Goal: Check status: Check status

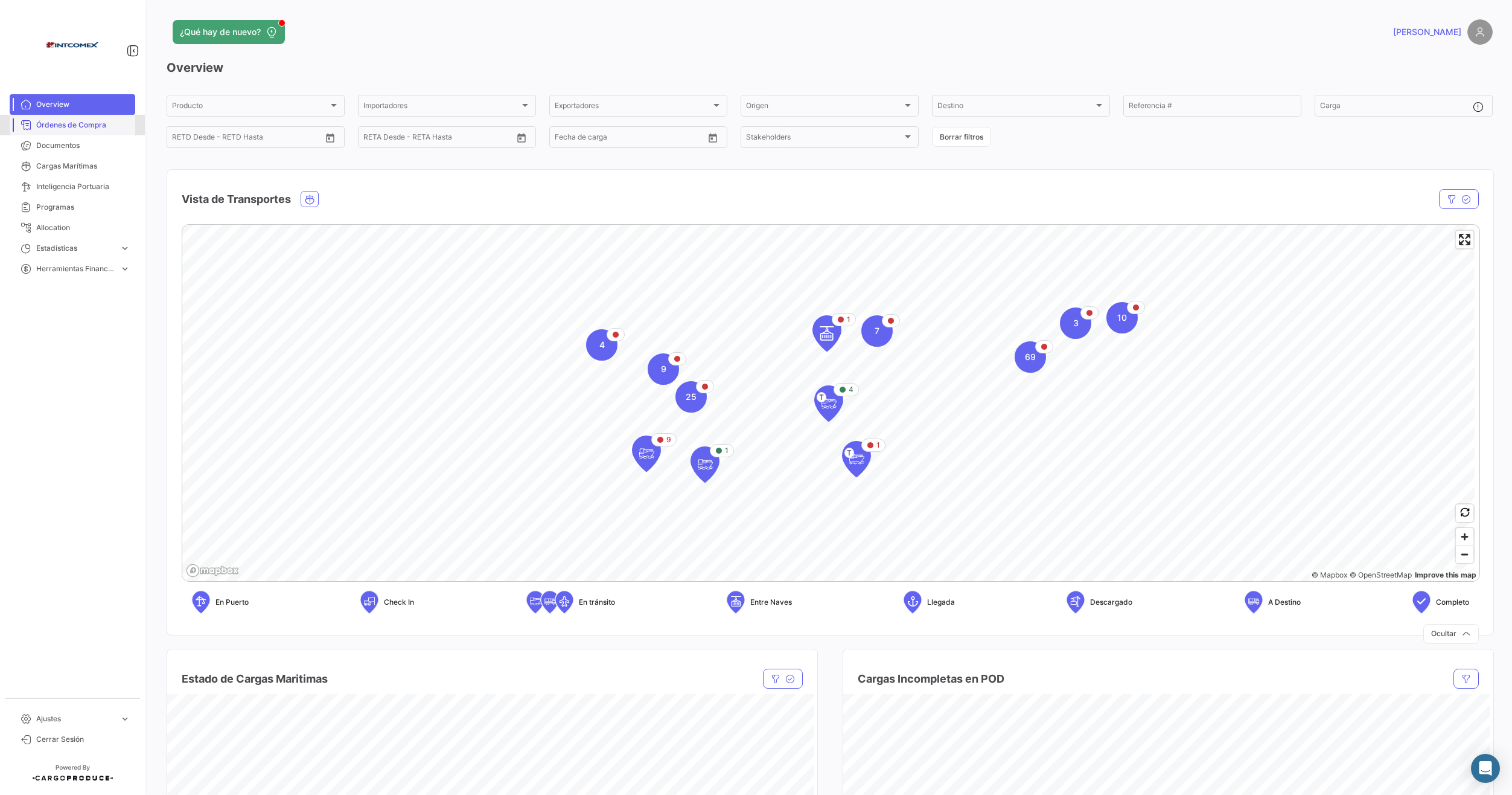
click at [67, 126] on span "Órdenes de Compra" at bounding box center [83, 125] width 94 height 11
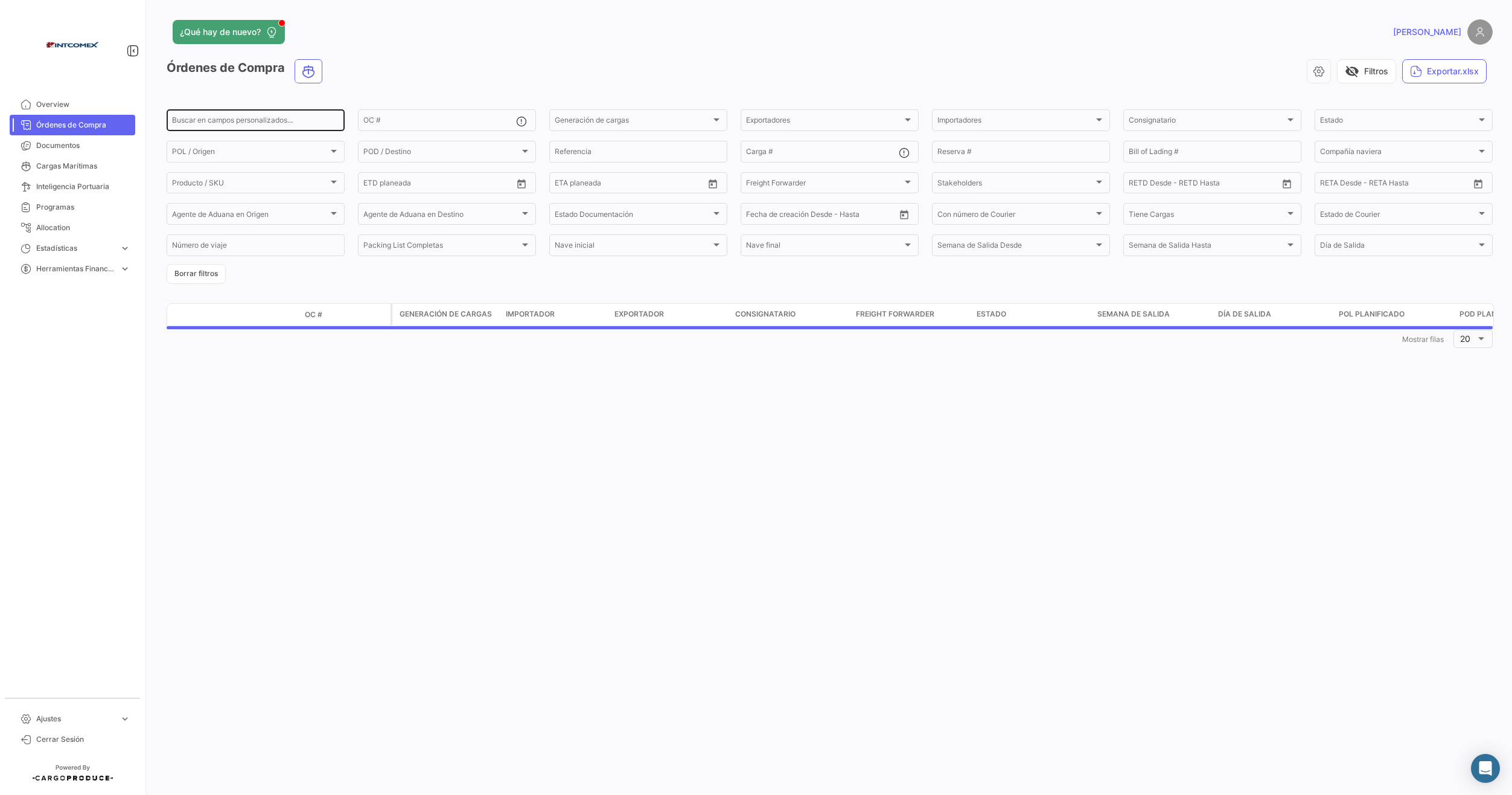
click at [251, 123] on input "Buscar en campos personalizados..." at bounding box center [255, 122] width 167 height 9
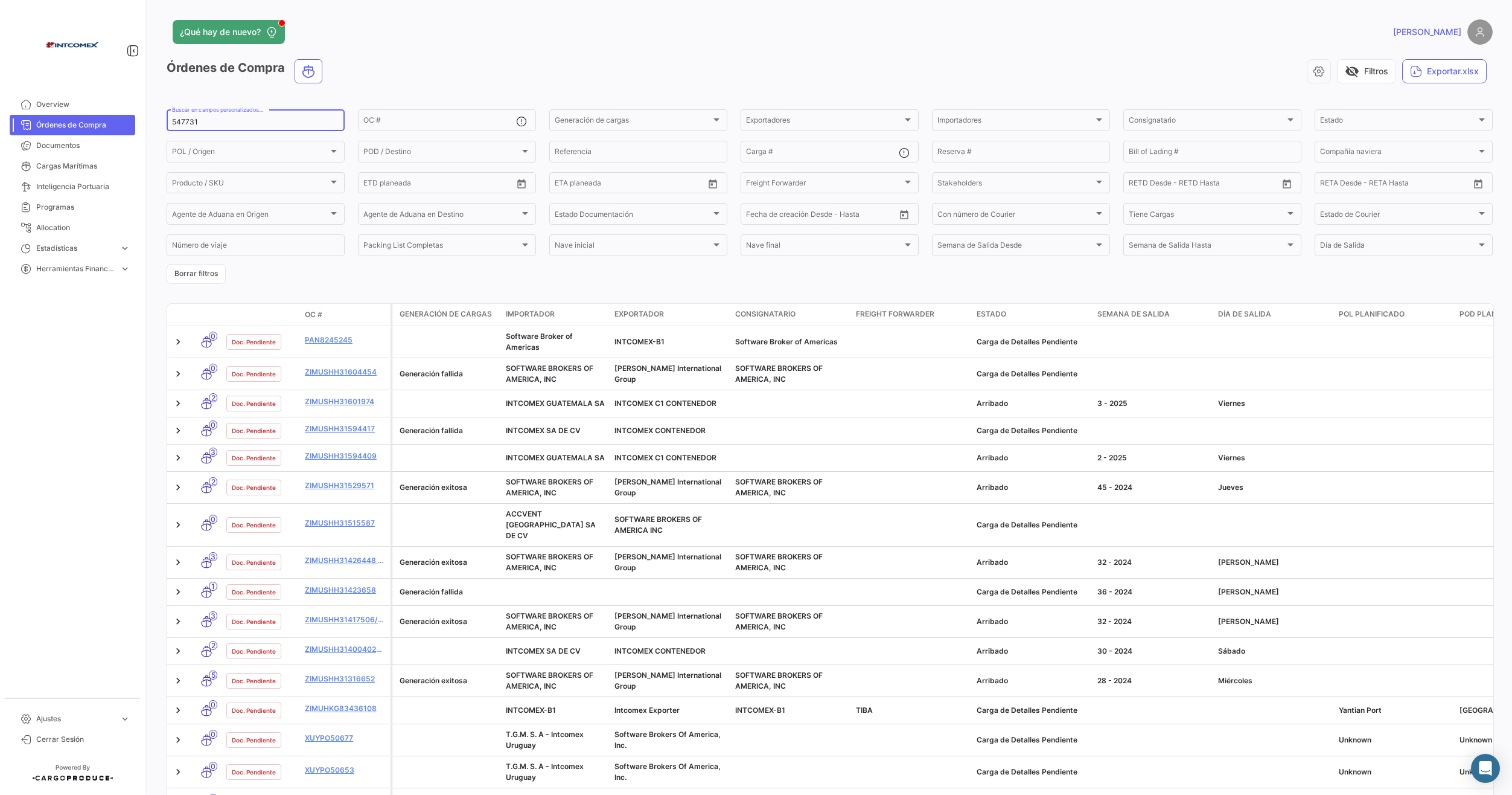
type input "547731"
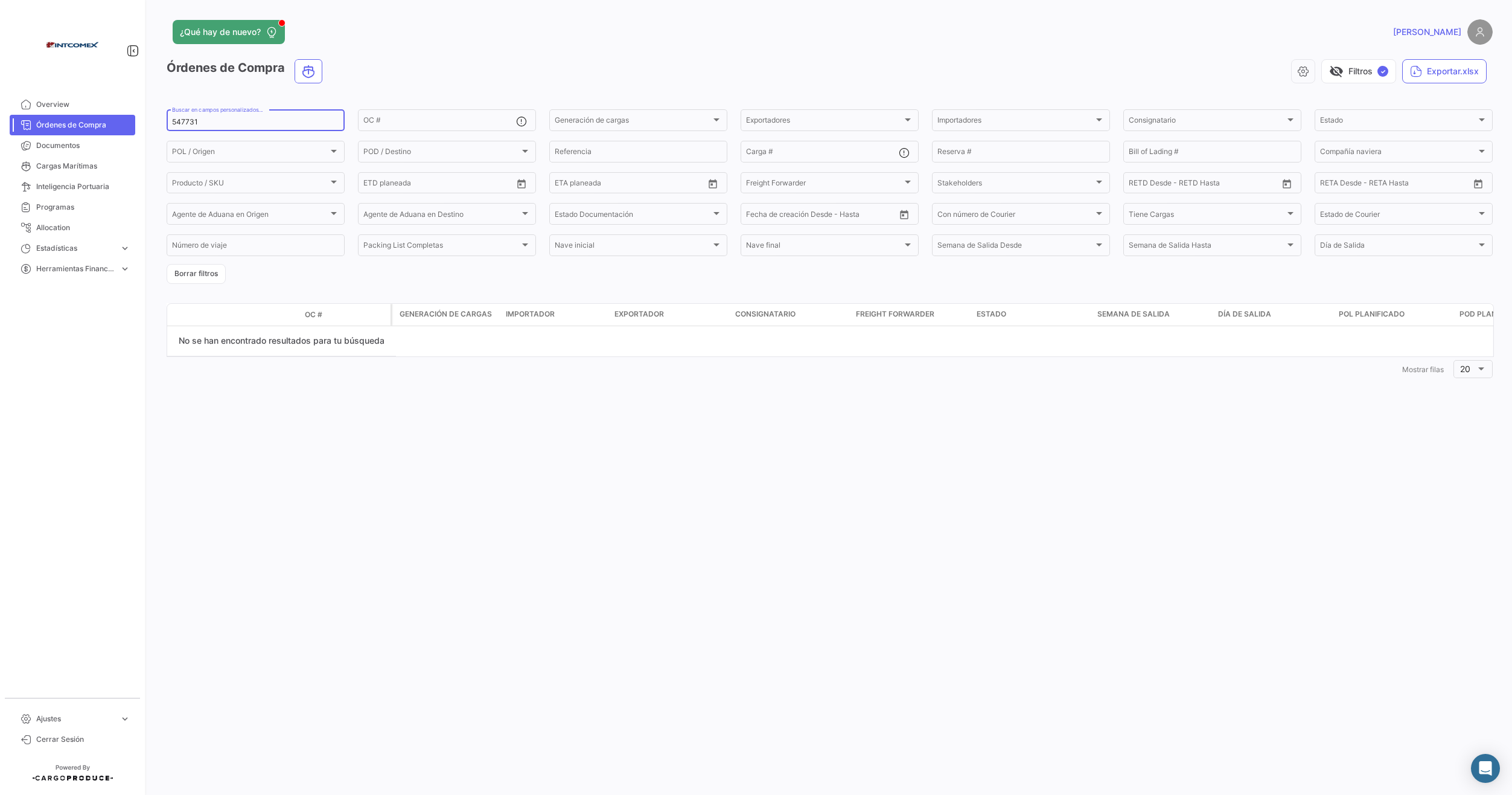
drag, startPoint x: 216, startPoint y: 120, endPoint x: 162, endPoint y: 120, distance: 54.0
click at [162, 120] on div "¿Qué hay de nuevo? [PERSON_NAME] de Compra visibility_off Filtros ✓ Exportar.xl…" at bounding box center [830, 397] width 1365 height 795
click at [383, 118] on input "OC #" at bounding box center [439, 122] width 153 height 9
paste input "547731"
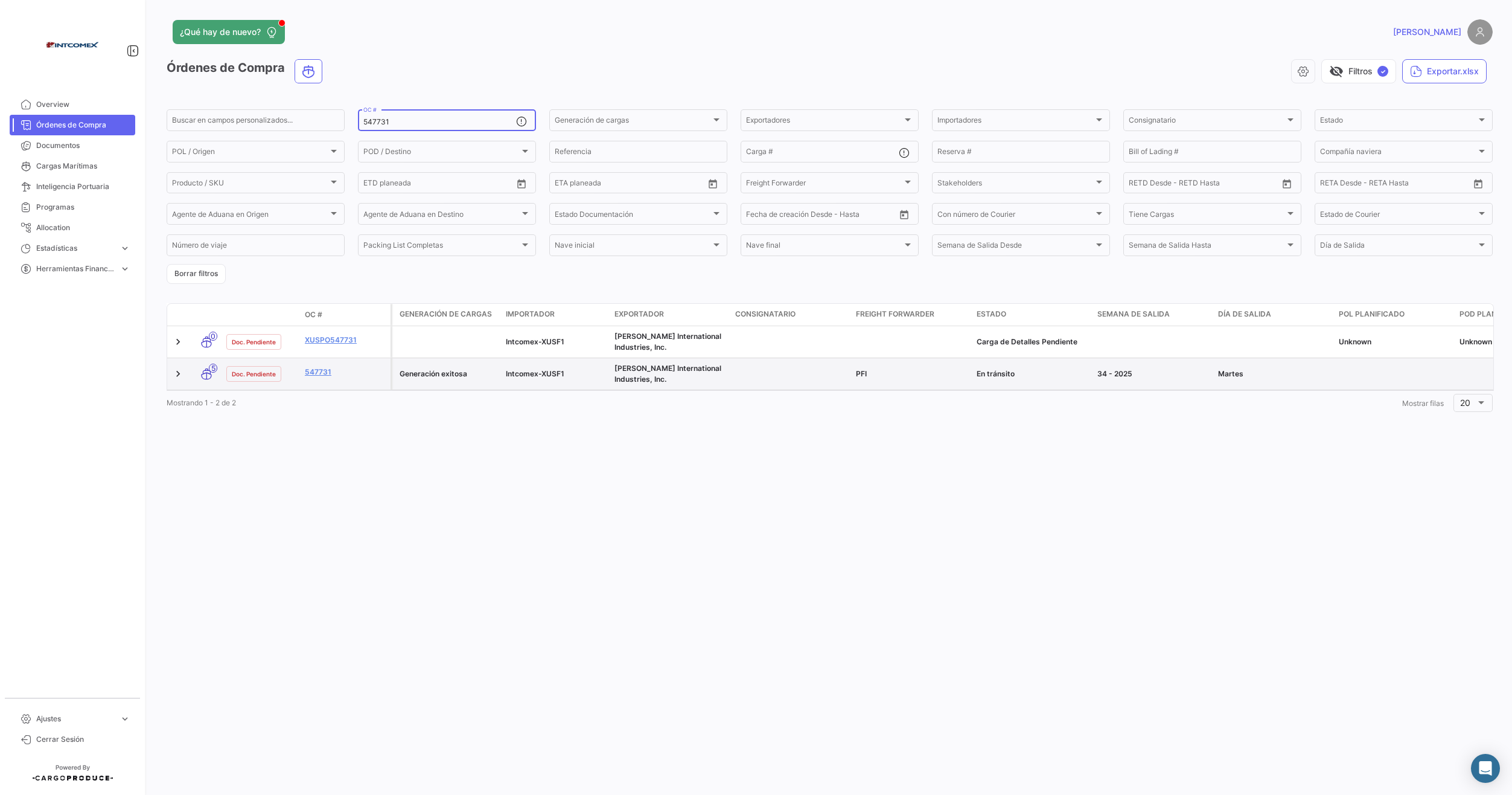
type input "547731"
click at [310, 374] on link "547731" at bounding box center [346, 372] width 81 height 11
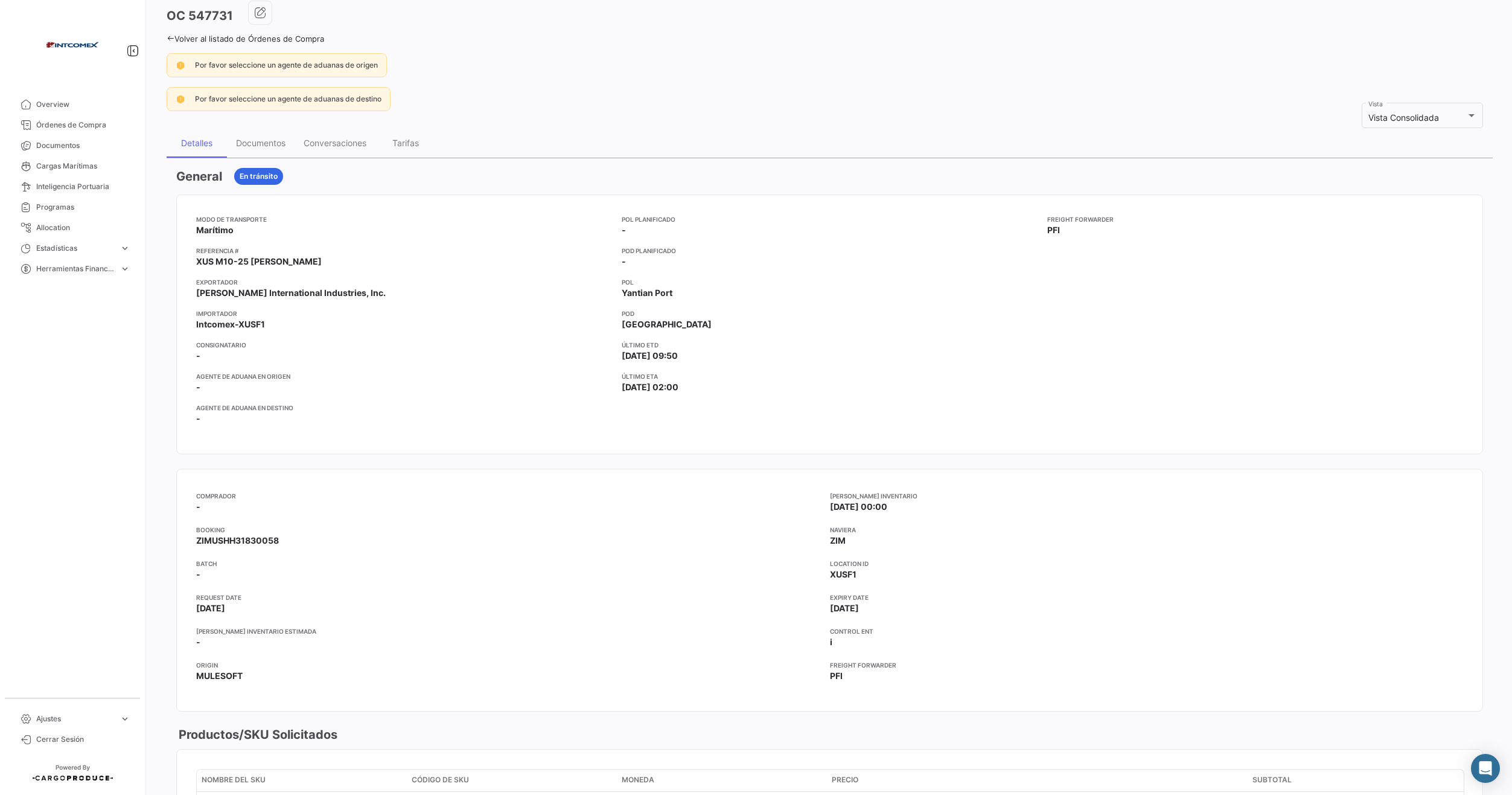
scroll to position [61, 0]
click at [169, 36] on icon at bounding box center [170, 36] width 8 height 8
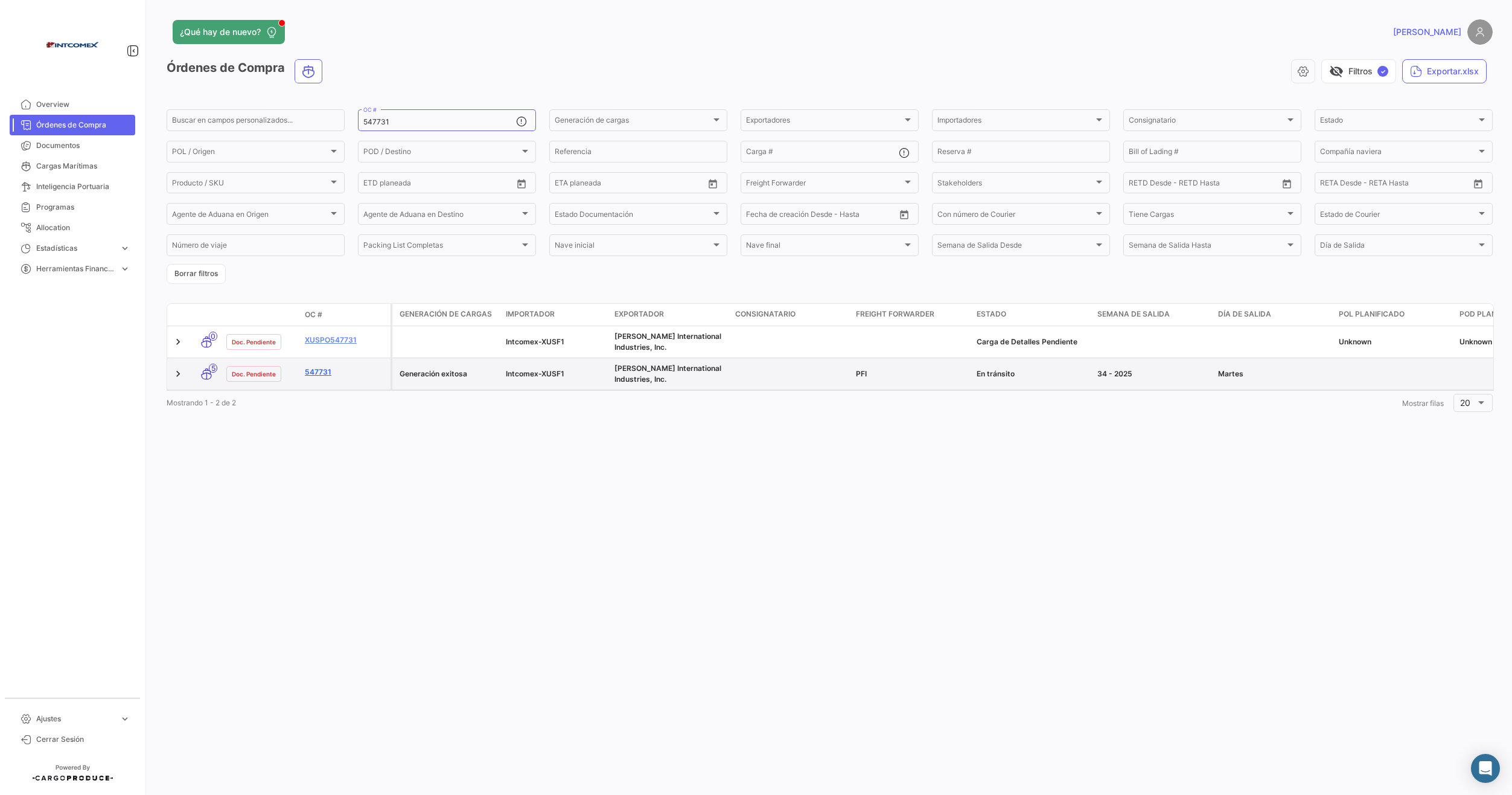
click at [311, 368] on link "547731" at bounding box center [346, 372] width 81 height 11
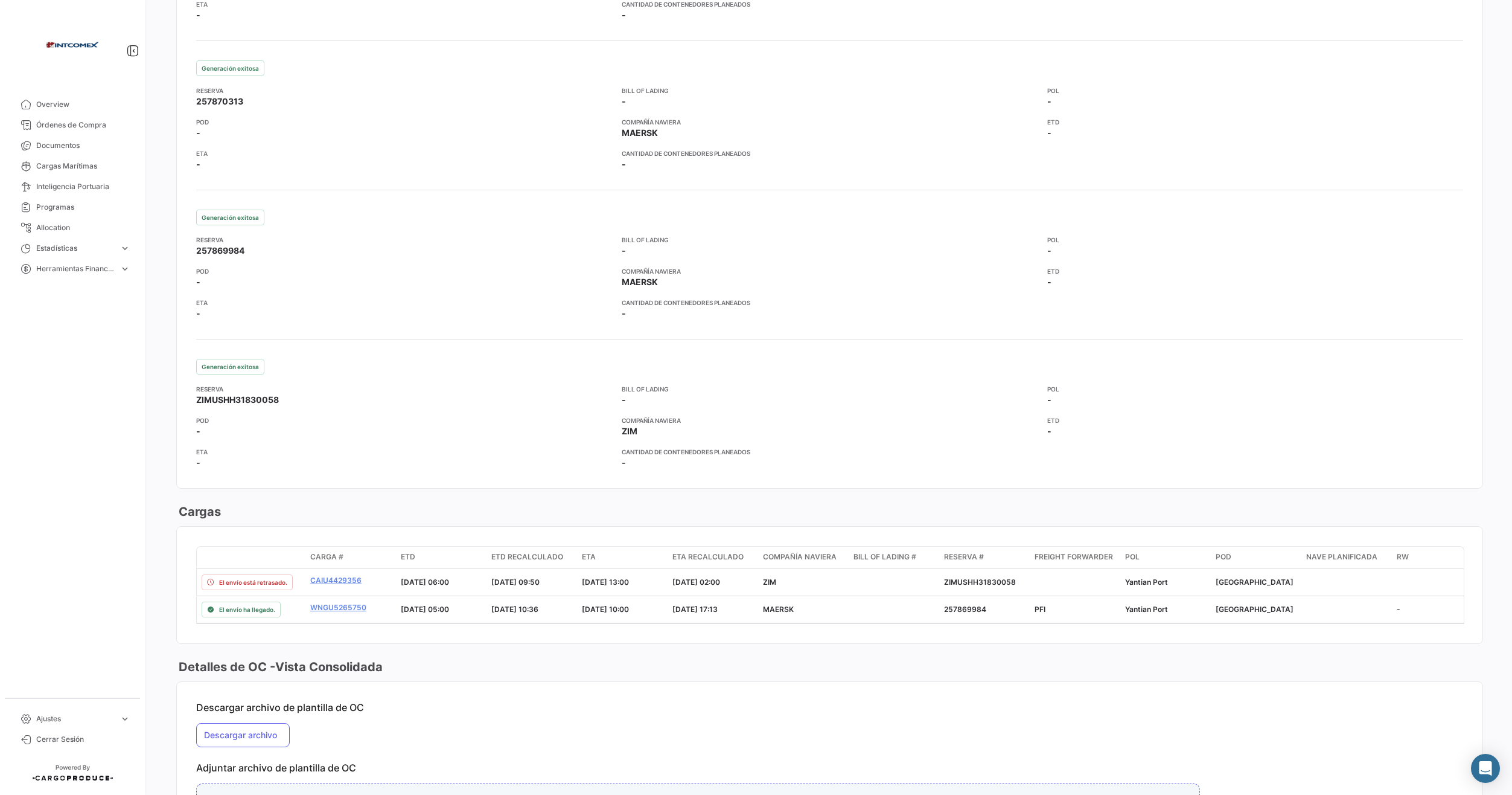
scroll to position [1372, 0]
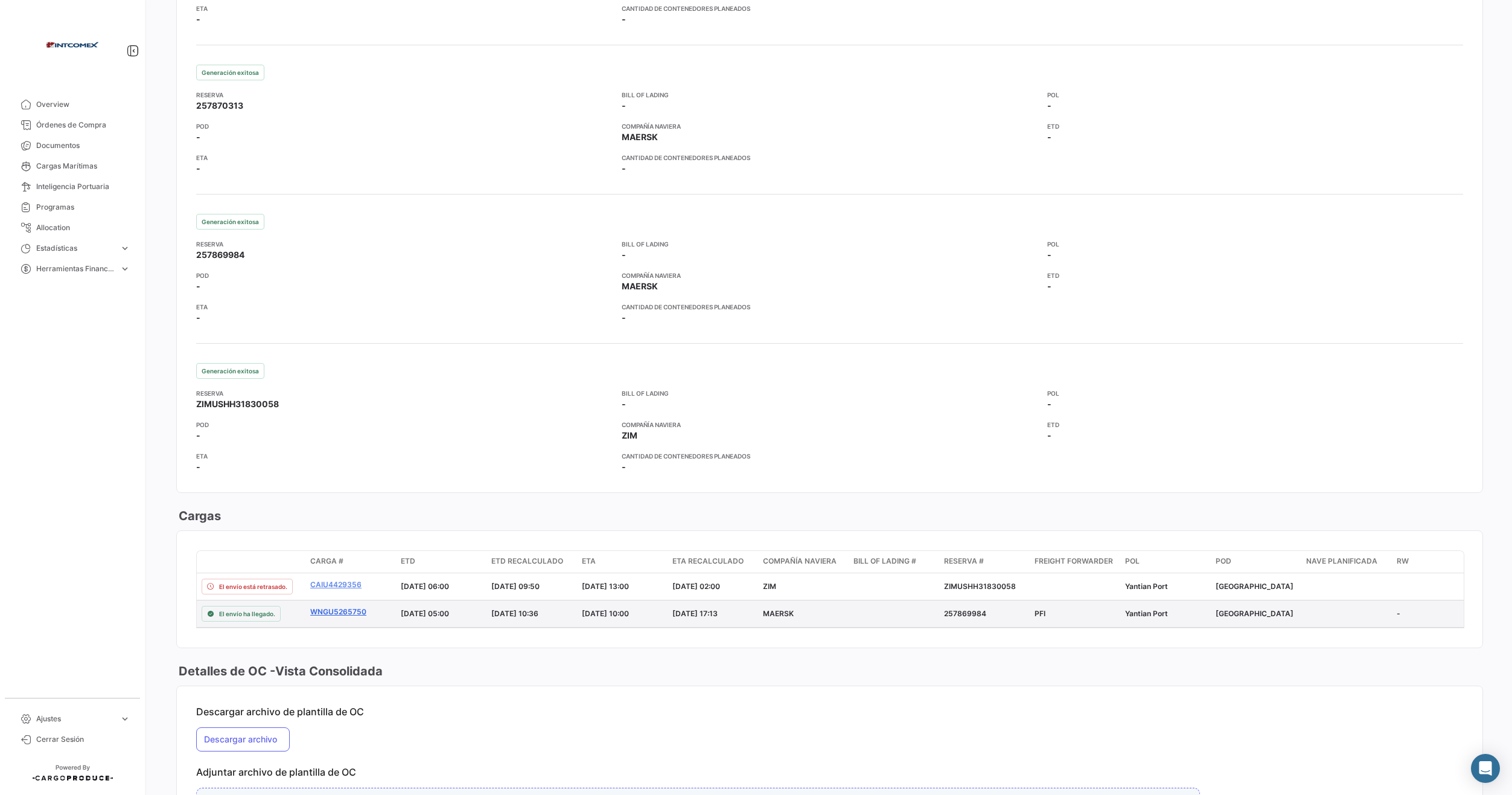
click at [339, 611] on link "WNGU5265750" at bounding box center [350, 612] width 81 height 11
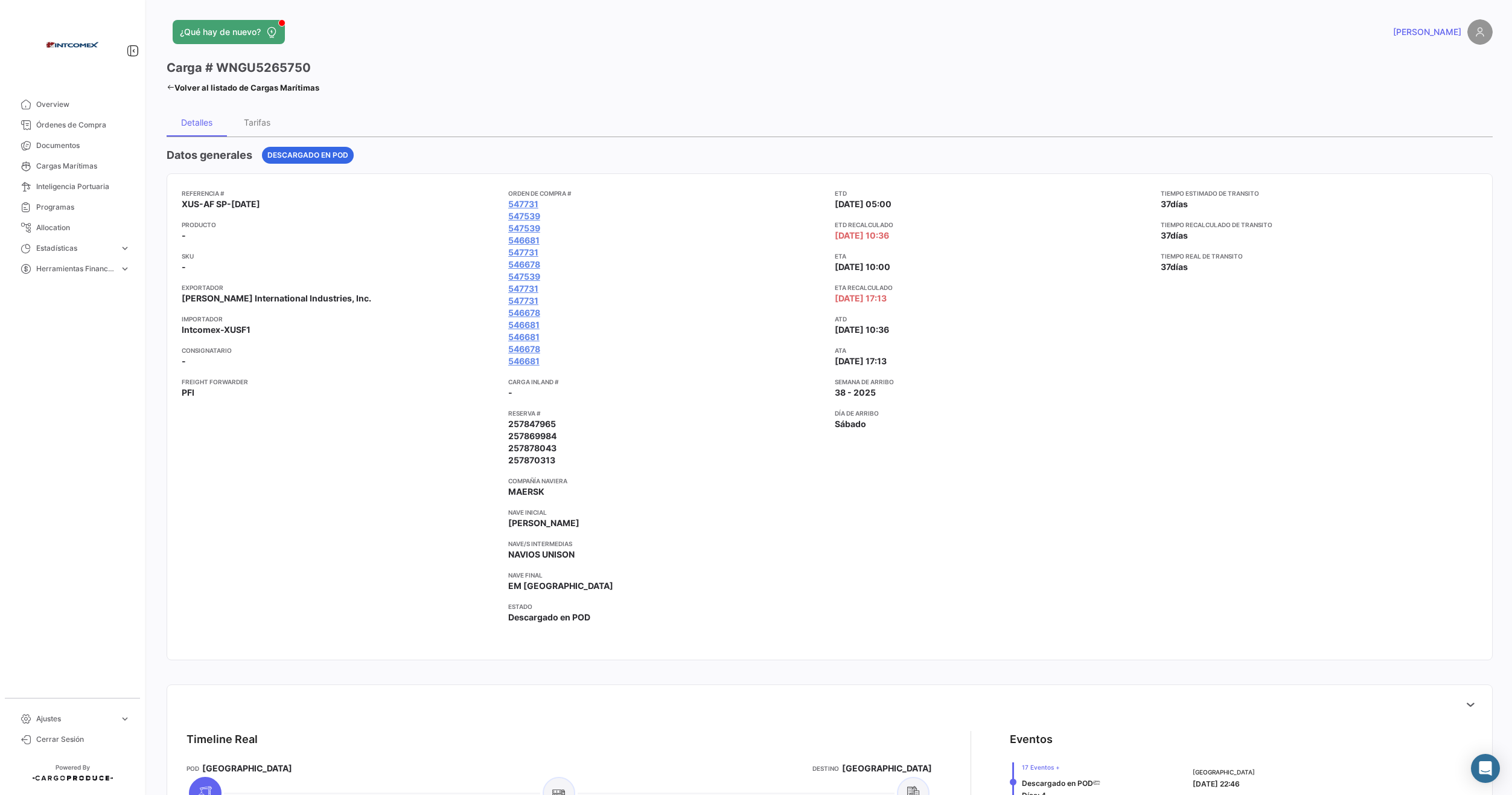
click at [535, 426] on span "257847965" at bounding box center [532, 424] width 48 height 12
click at [535, 428] on span "257847965" at bounding box center [532, 424] width 48 height 12
click at [534, 435] on mat-tooltip-component "257847965" at bounding box center [531, 447] width 74 height 34
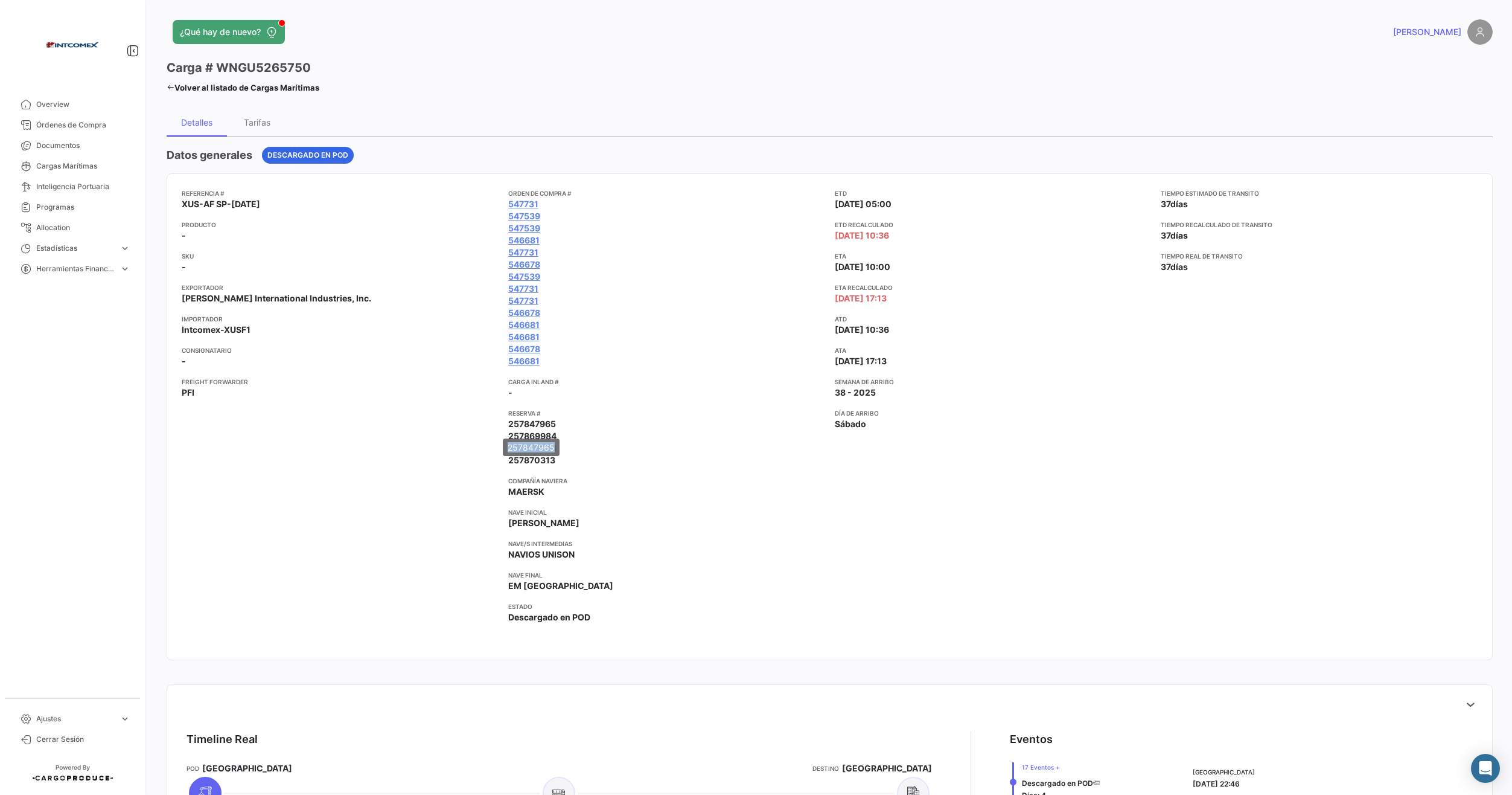
drag, startPoint x: 534, startPoint y: 435, endPoint x: 527, endPoint y: 439, distance: 8.1
click at [527, 439] on div "257847965" at bounding box center [531, 447] width 57 height 18
drag, startPoint x: 527, startPoint y: 439, endPoint x: 689, endPoint y: 454, distance: 162.7
click at [689, 454] on app-card-info-value "257870313" at bounding box center [667, 460] width 317 height 12
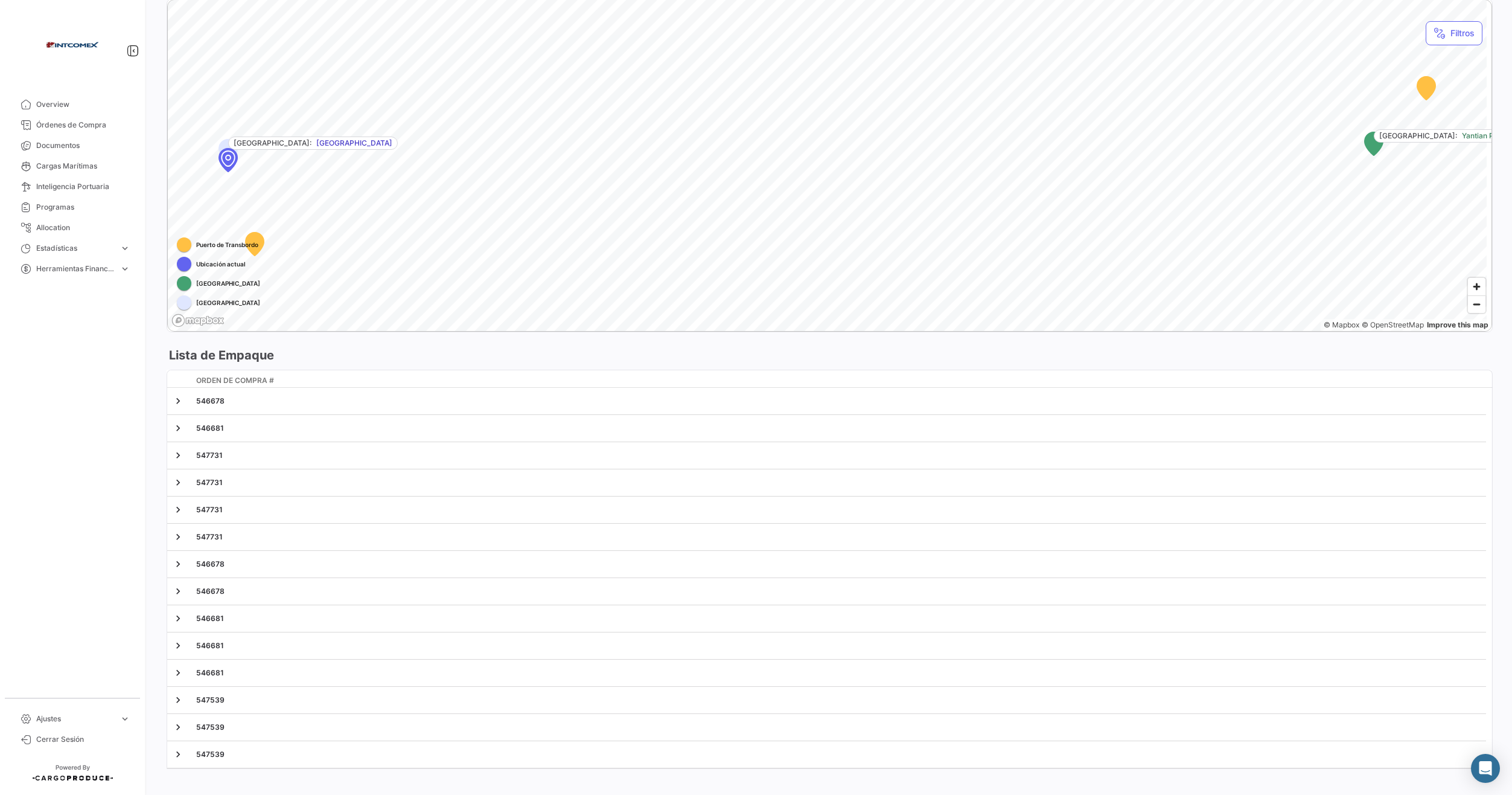
scroll to position [886, 0]
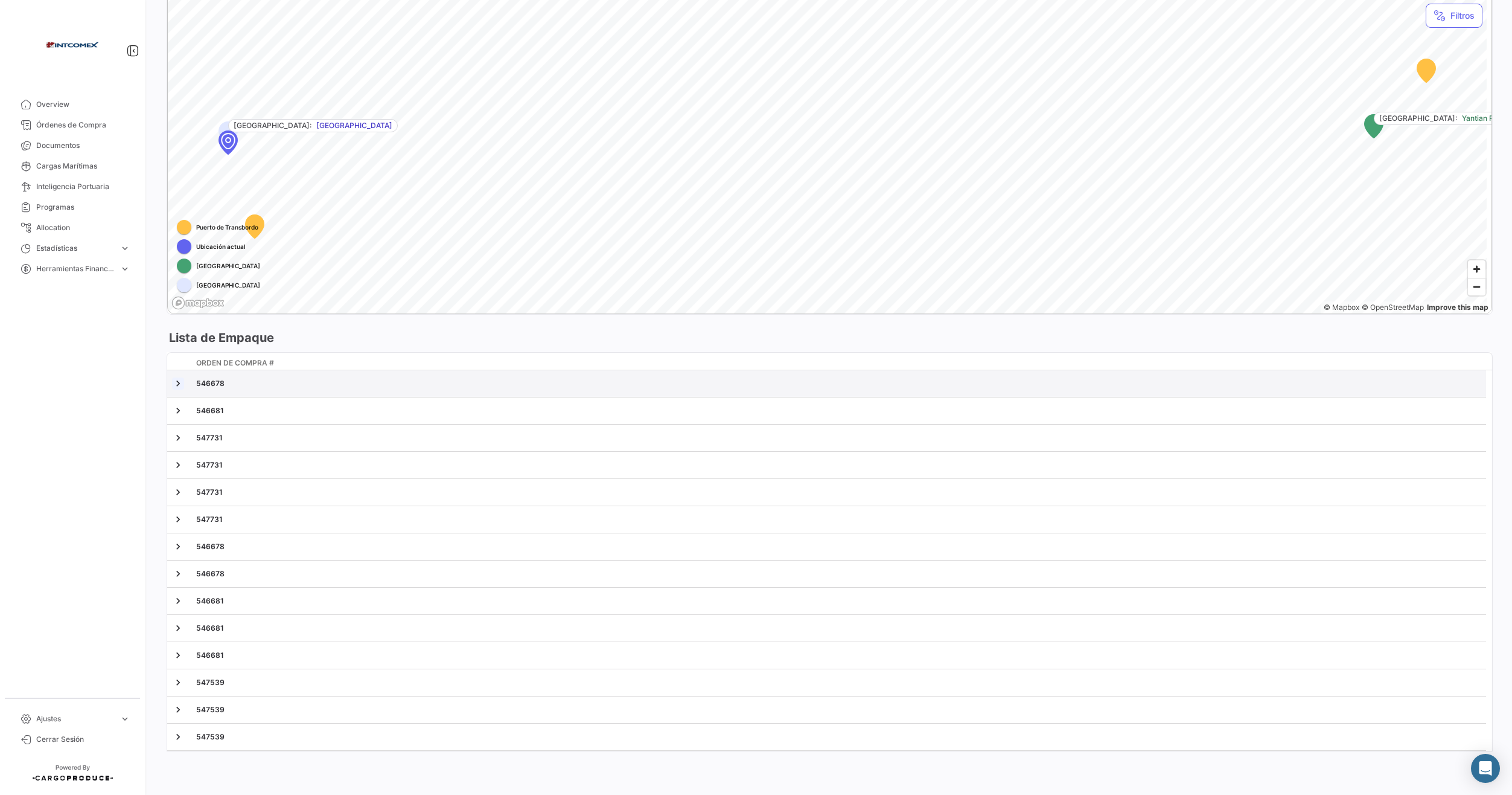
click at [182, 384] on link at bounding box center [178, 384] width 12 height 12
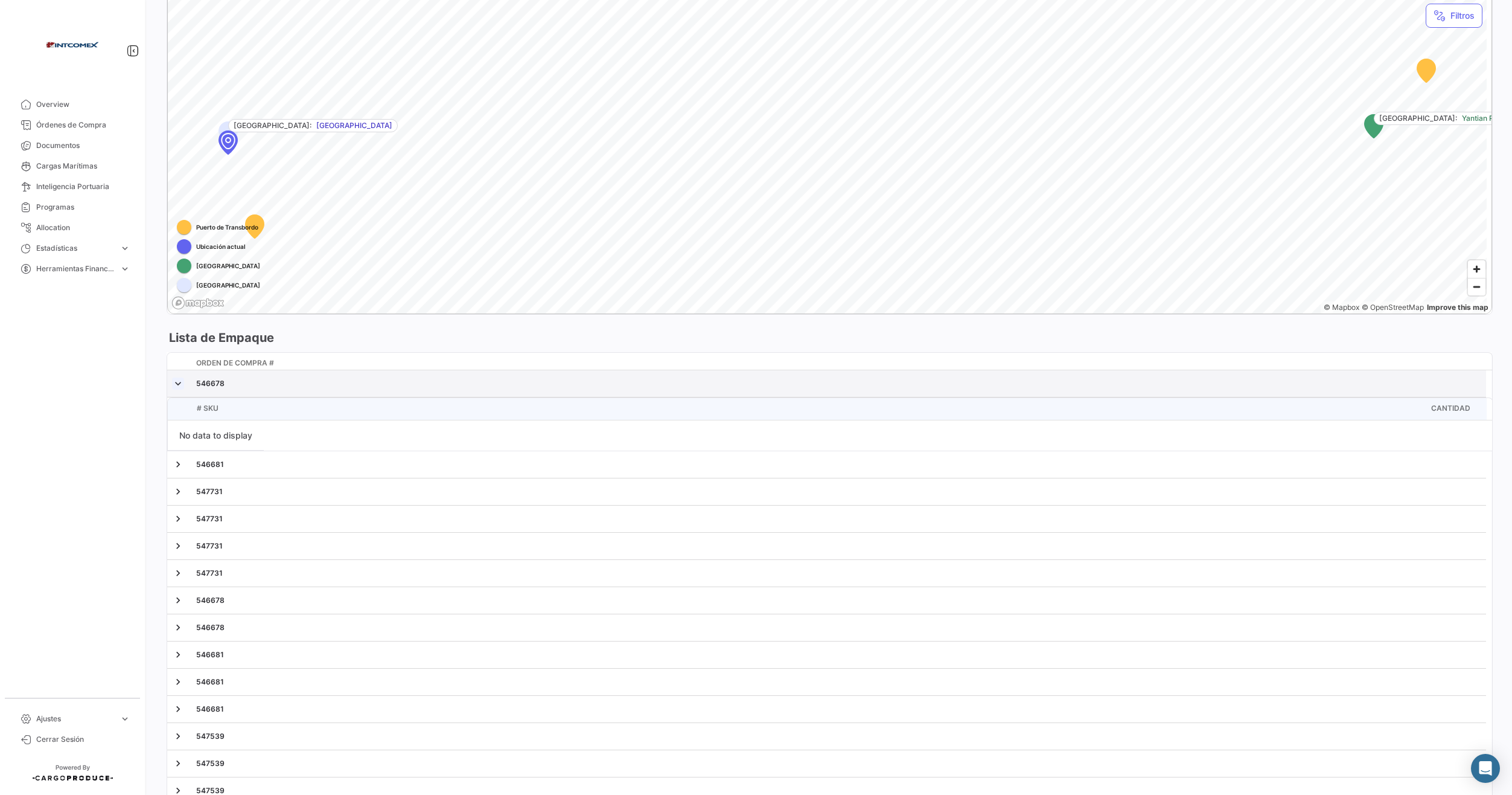
click at [175, 382] on link at bounding box center [178, 384] width 12 height 12
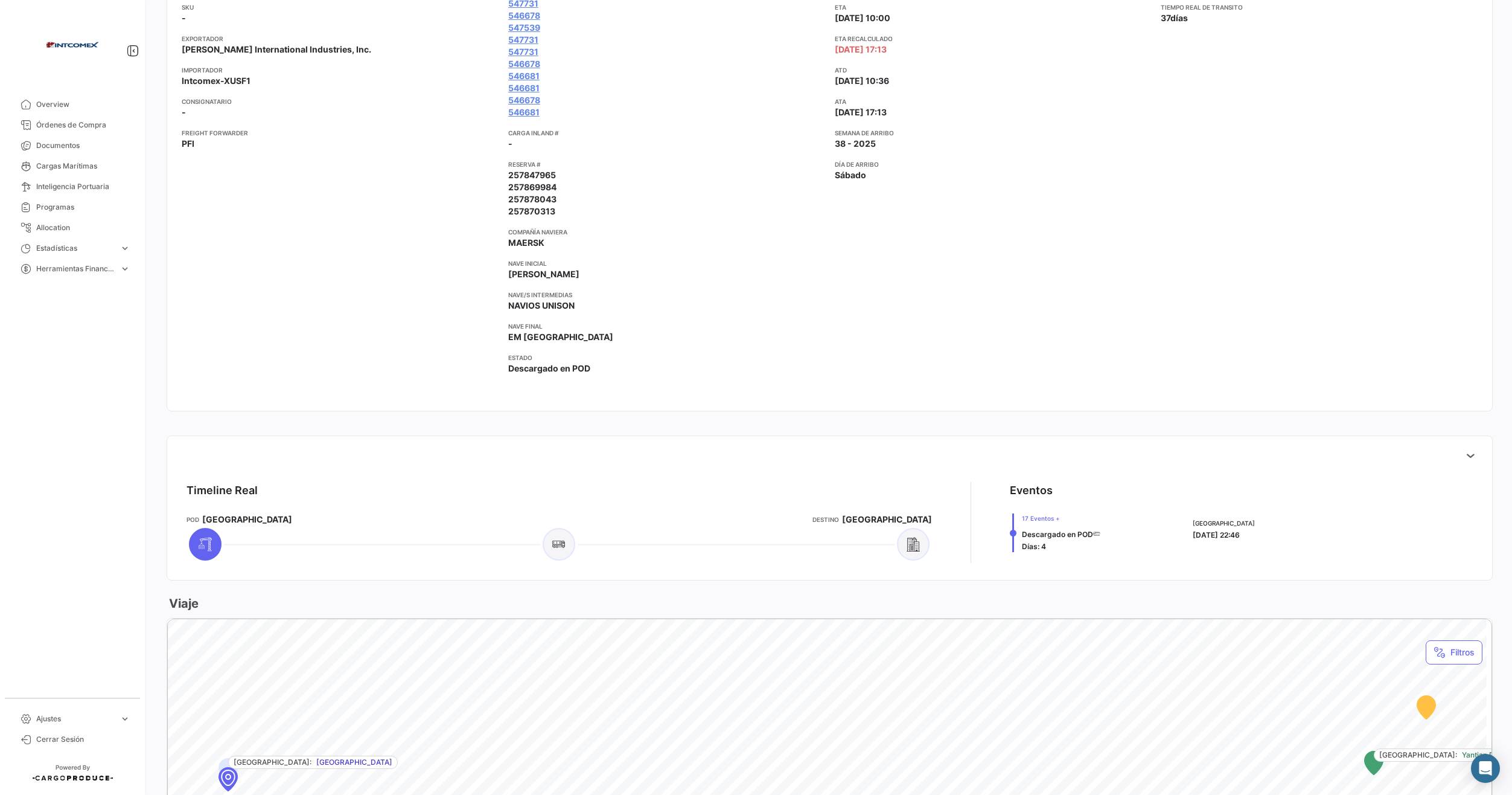
scroll to position [161, 0]
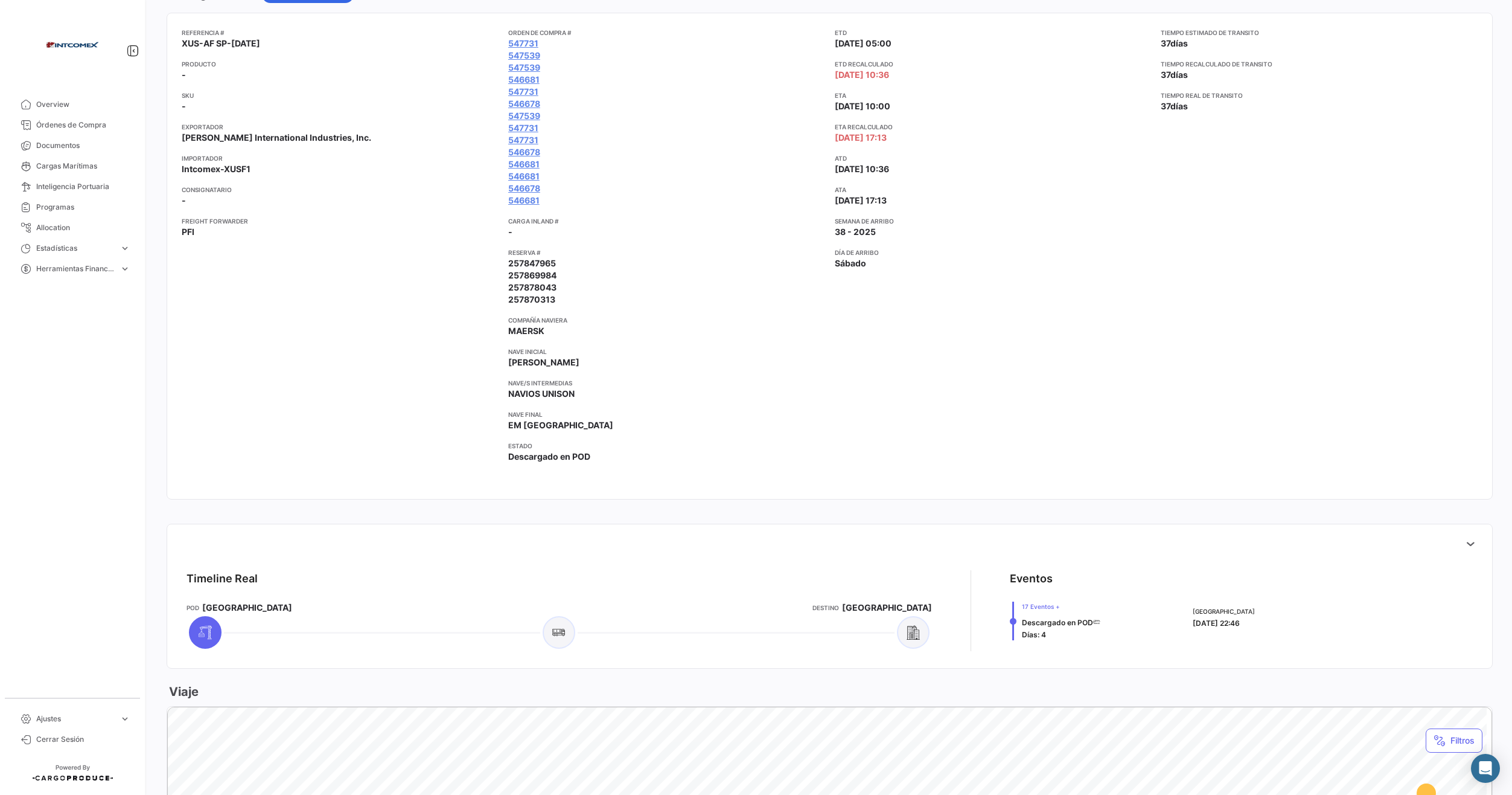
click at [524, 262] on span "257847965" at bounding box center [532, 264] width 48 height 12
drag, startPoint x: 524, startPoint y: 262, endPoint x: 524, endPoint y: 275, distance: 13.0
click at [524, 275] on span "257869984" at bounding box center [532, 275] width 48 height 12
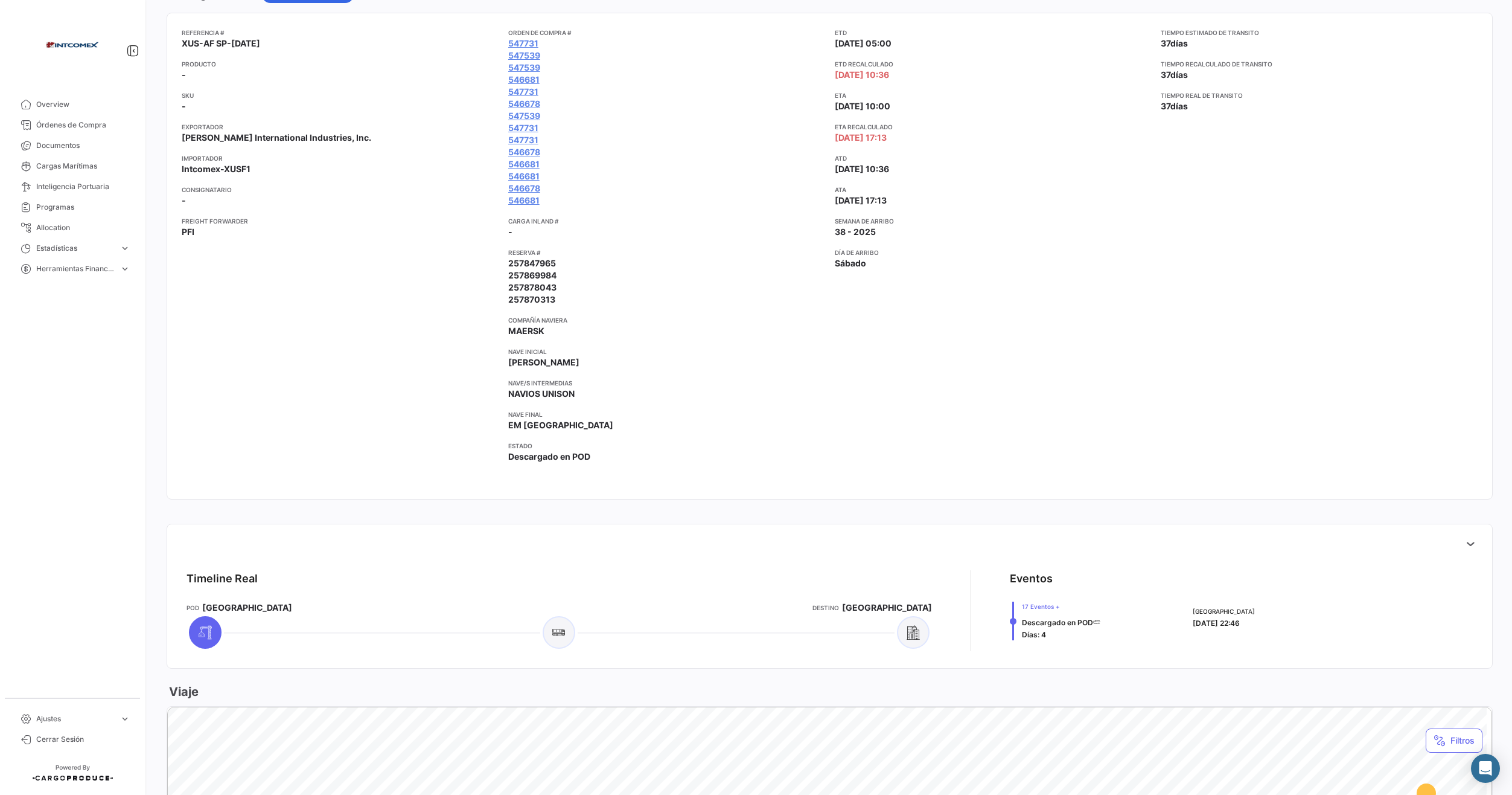
drag, startPoint x: 524, startPoint y: 275, endPoint x: 523, endPoint y: 295, distance: 20.0
click at [523, 295] on span "257870313" at bounding box center [532, 300] width 47 height 12
drag, startPoint x: 523, startPoint y: 295, endPoint x: 515, endPoint y: 286, distance: 12.0
click at [515, 286] on span "257878043" at bounding box center [532, 287] width 48 height 12
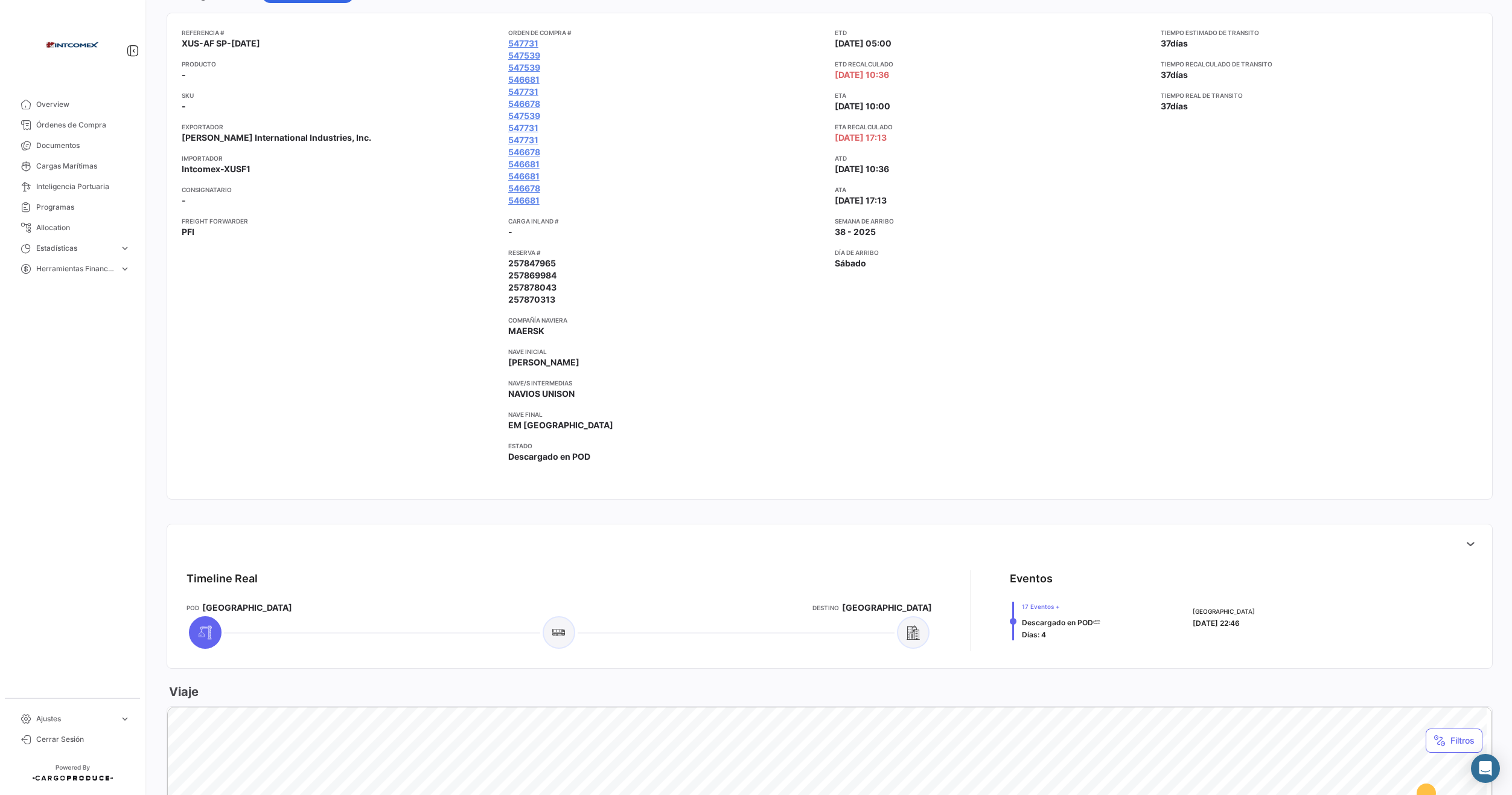
click at [515, 286] on span "257878043" at bounding box center [532, 287] width 48 height 12
drag, startPoint x: 515, startPoint y: 286, endPoint x: 624, endPoint y: 303, distance: 110.3
click at [624, 303] on app-card-info-value "257870313" at bounding box center [667, 300] width 317 height 12
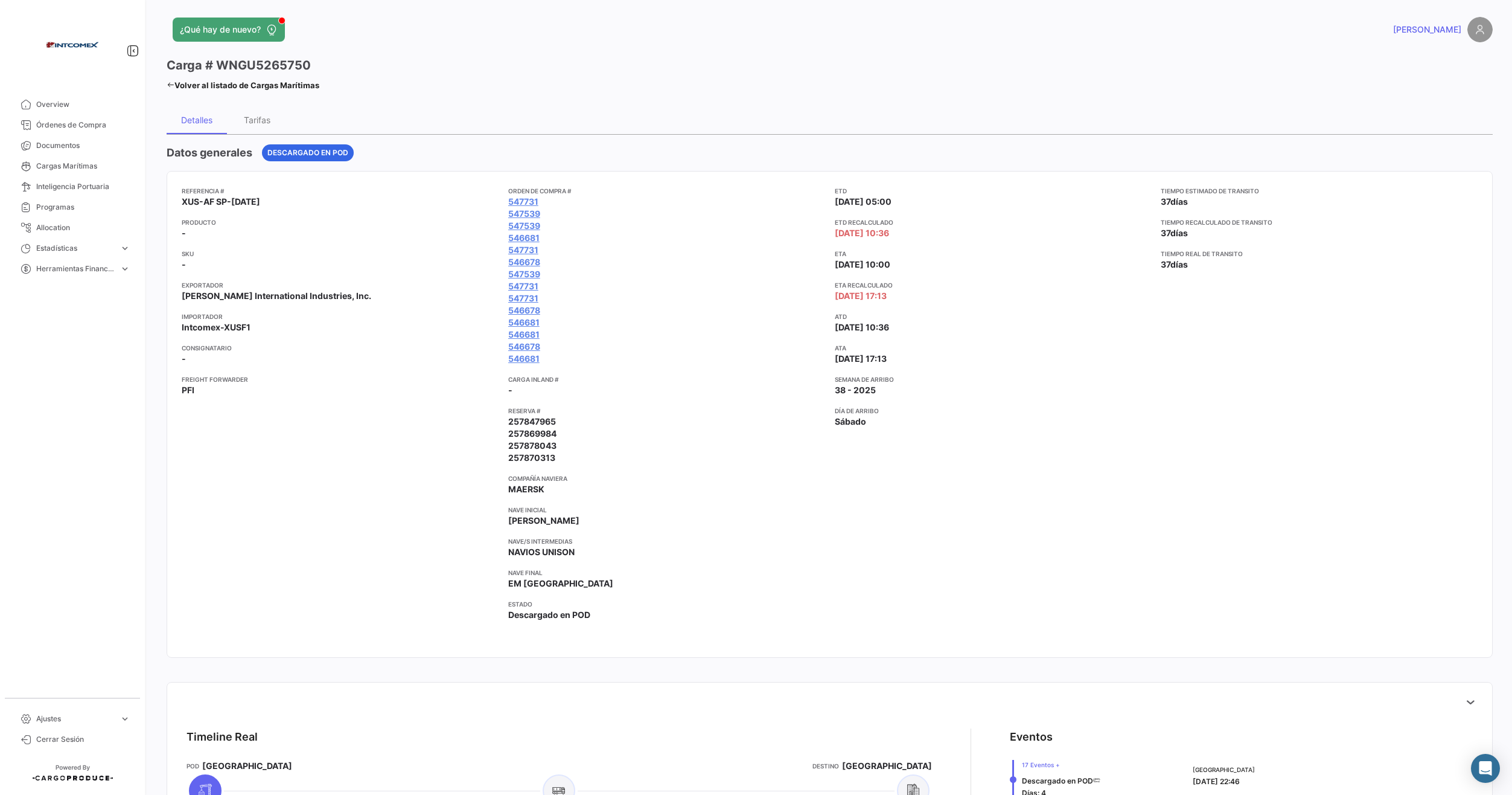
scroll to position [0, 0]
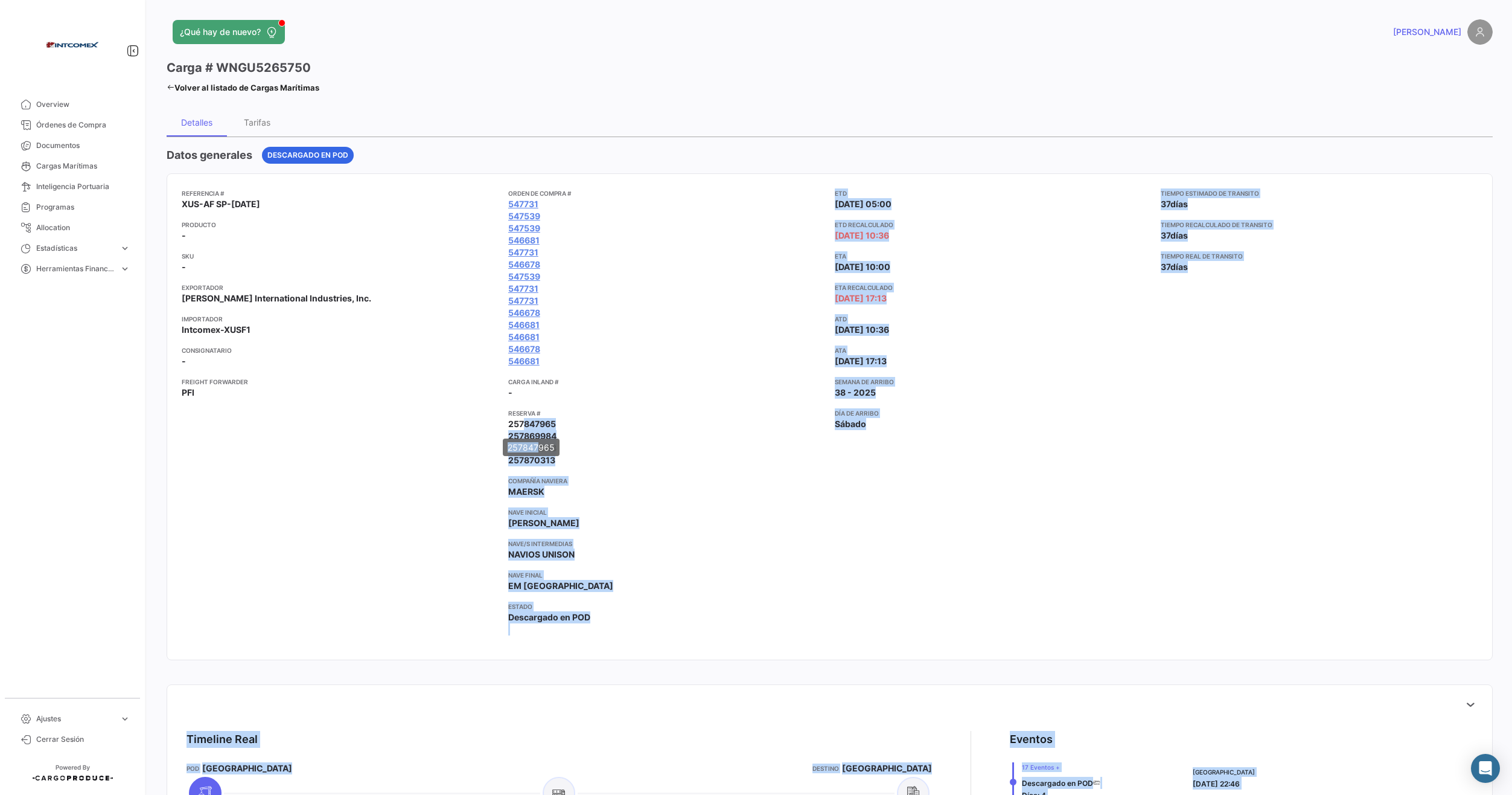
drag, startPoint x: 518, startPoint y: 420, endPoint x: 539, endPoint y: 458, distance: 43.4
click at [539, 458] on body "Overview Órdenes de Compra Documentos Cargas Marítimas Inteligencia Portuaria P…" at bounding box center [756, 397] width 1512 height 795
drag, startPoint x: 539, startPoint y: 458, endPoint x: 626, endPoint y: 464, distance: 87.2
click at [626, 464] on app-card-info-value "257870313" at bounding box center [667, 460] width 317 height 12
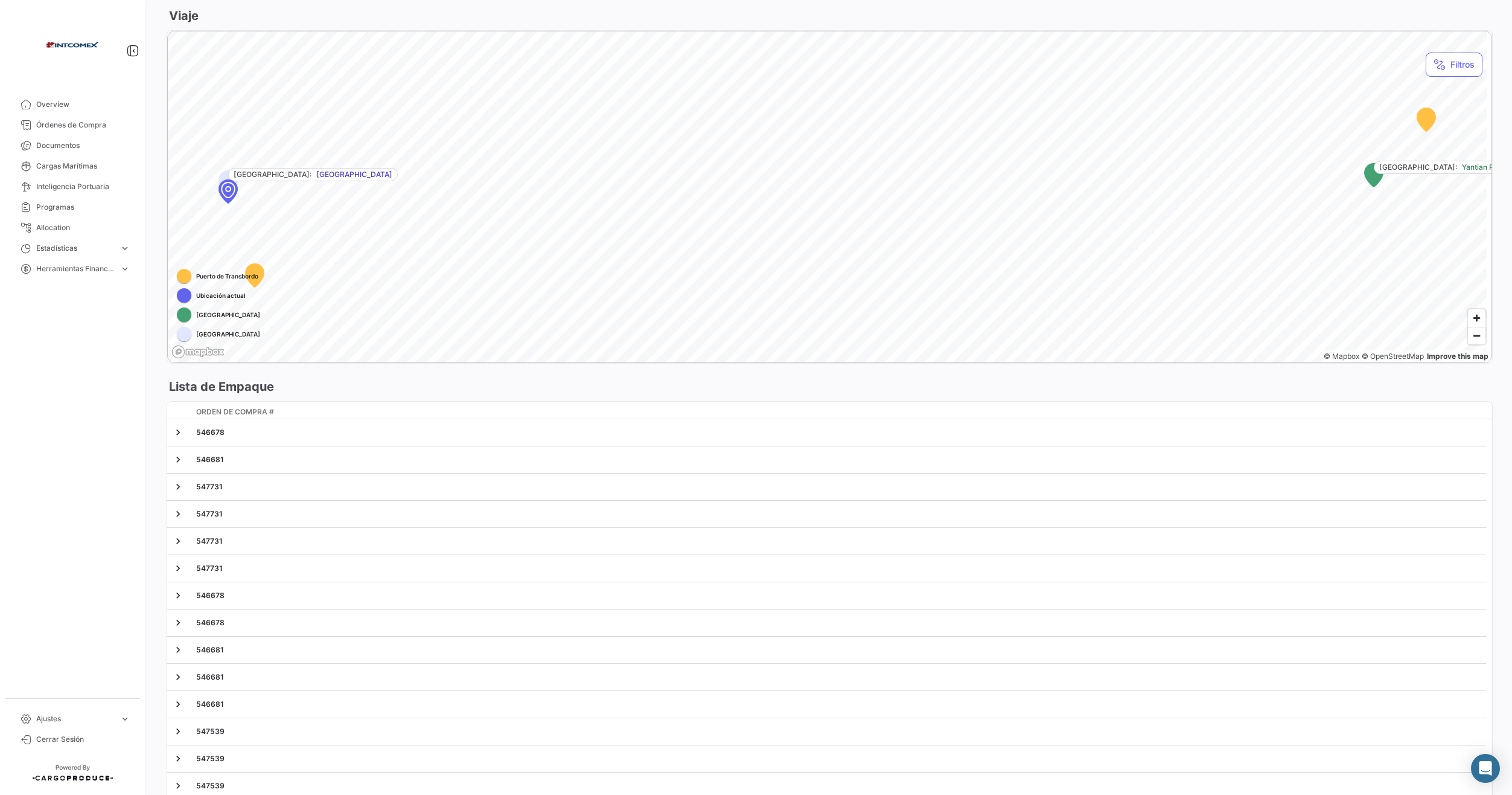
scroll to position [886, 0]
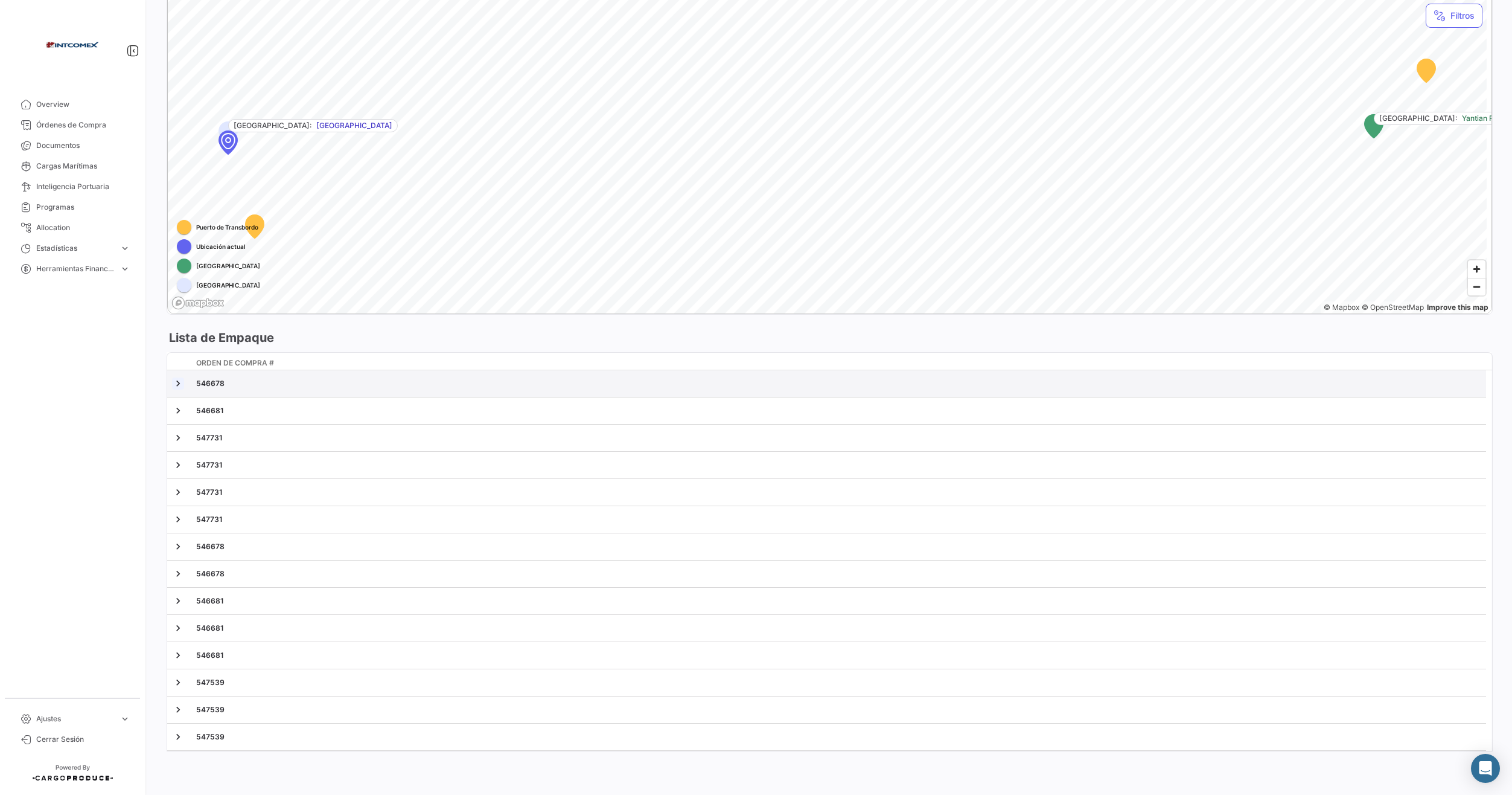
click at [178, 388] on link at bounding box center [178, 384] width 12 height 12
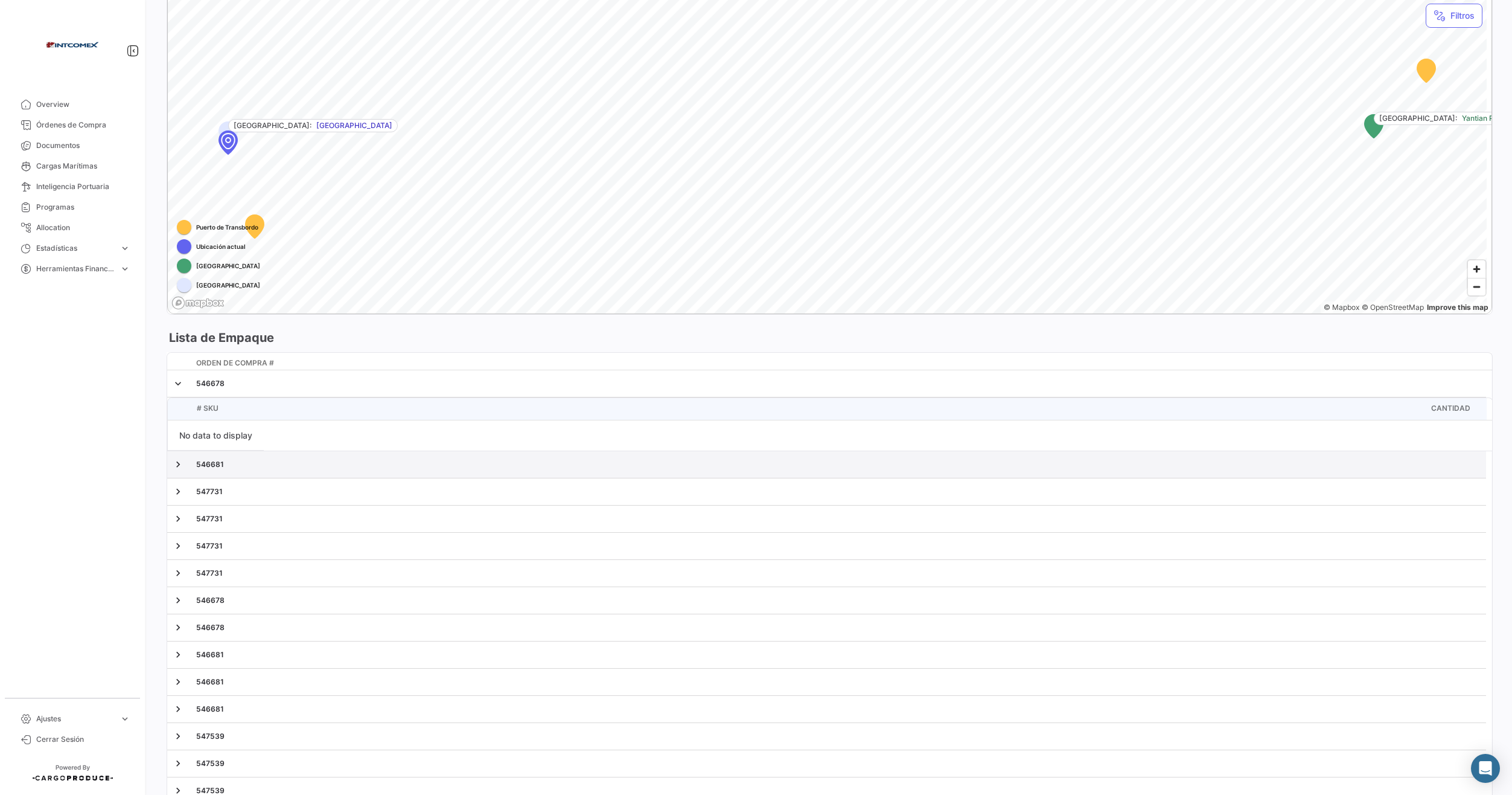
click at [179, 458] on div at bounding box center [180, 465] width 15 height 17
click at [179, 463] on link at bounding box center [178, 465] width 12 height 12
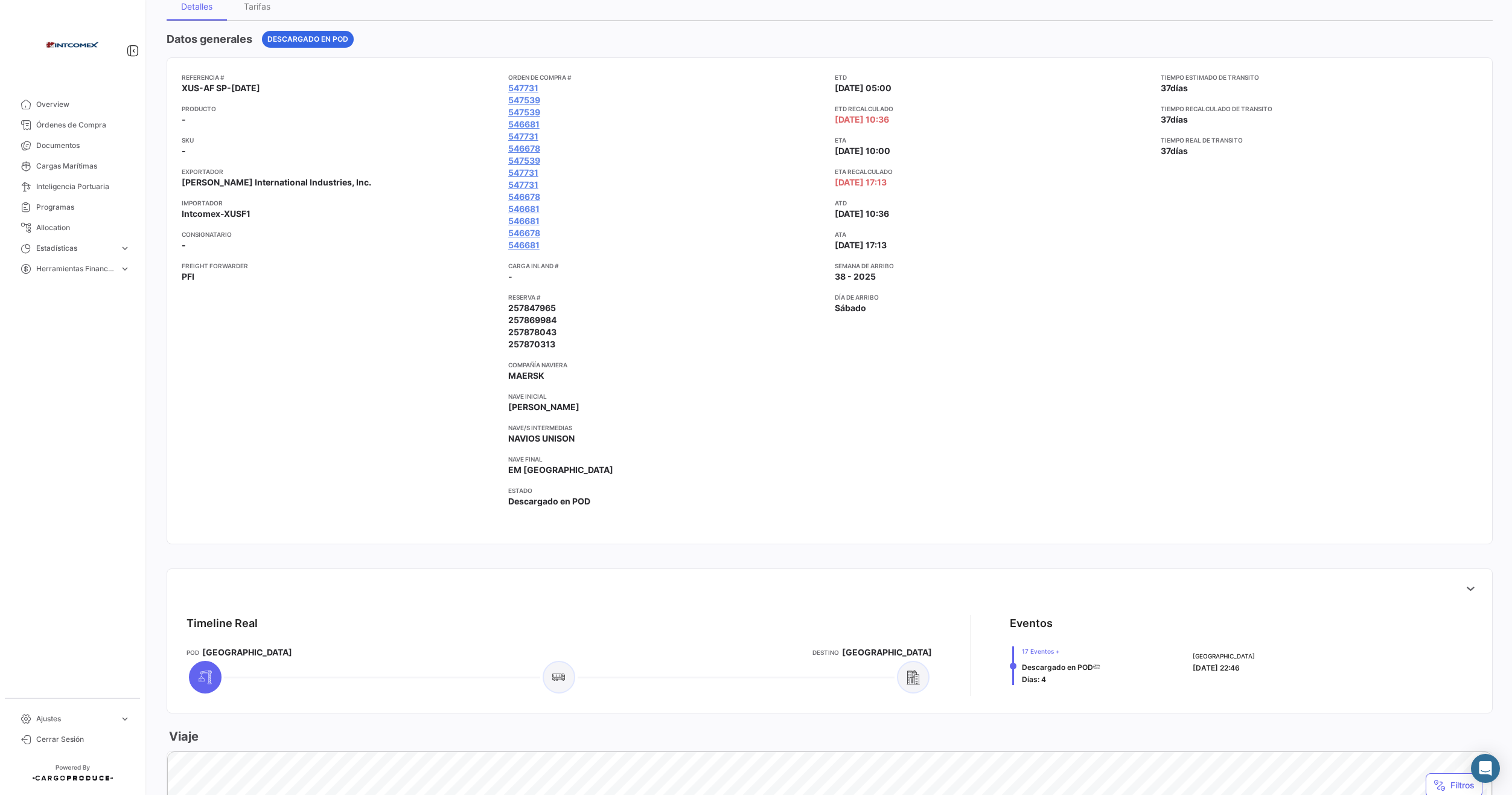
scroll to position [0, 0]
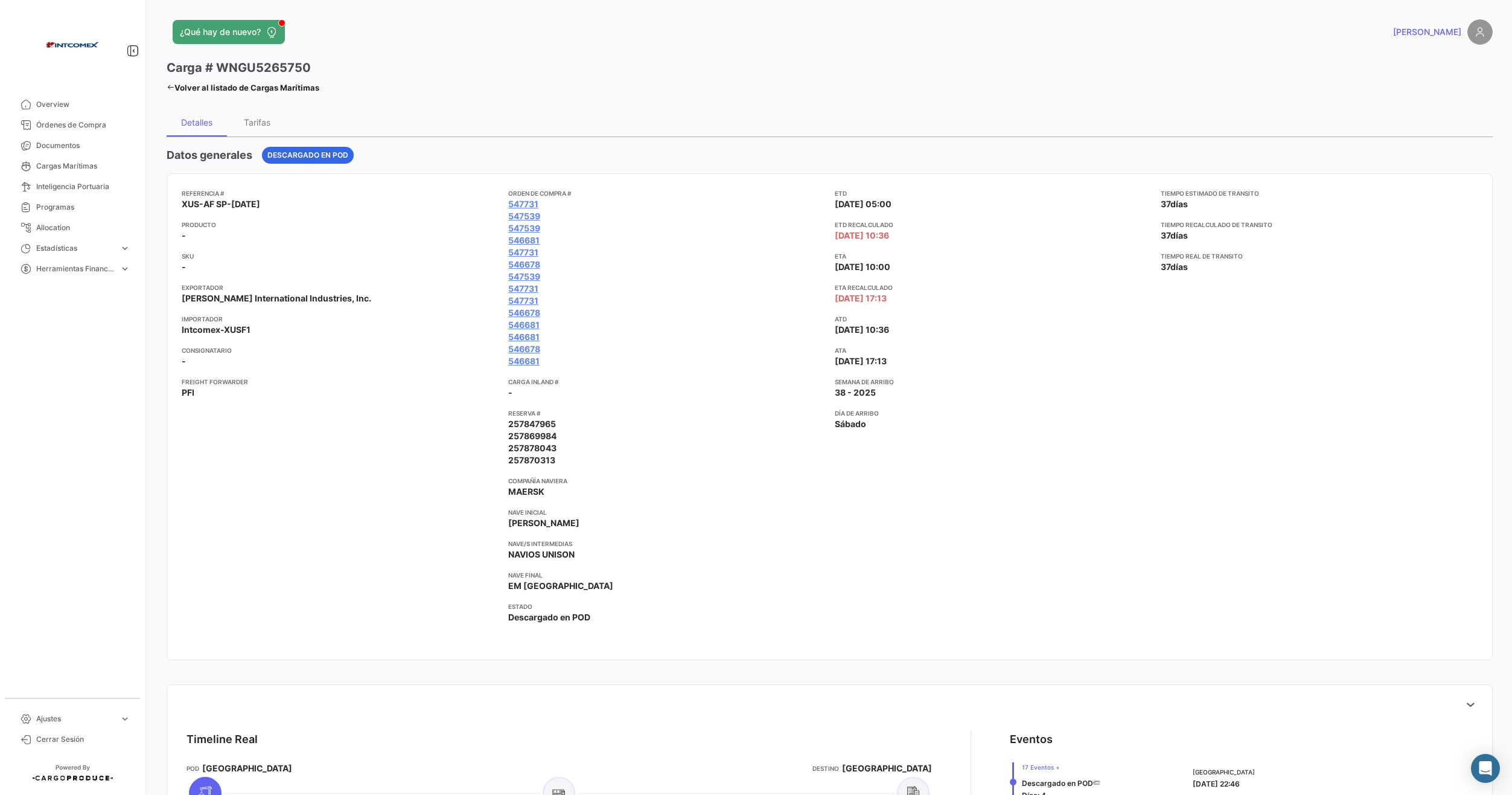
click at [171, 82] on link "Volver al listado de Cargas Marítimas" at bounding box center [243, 88] width 153 height 17
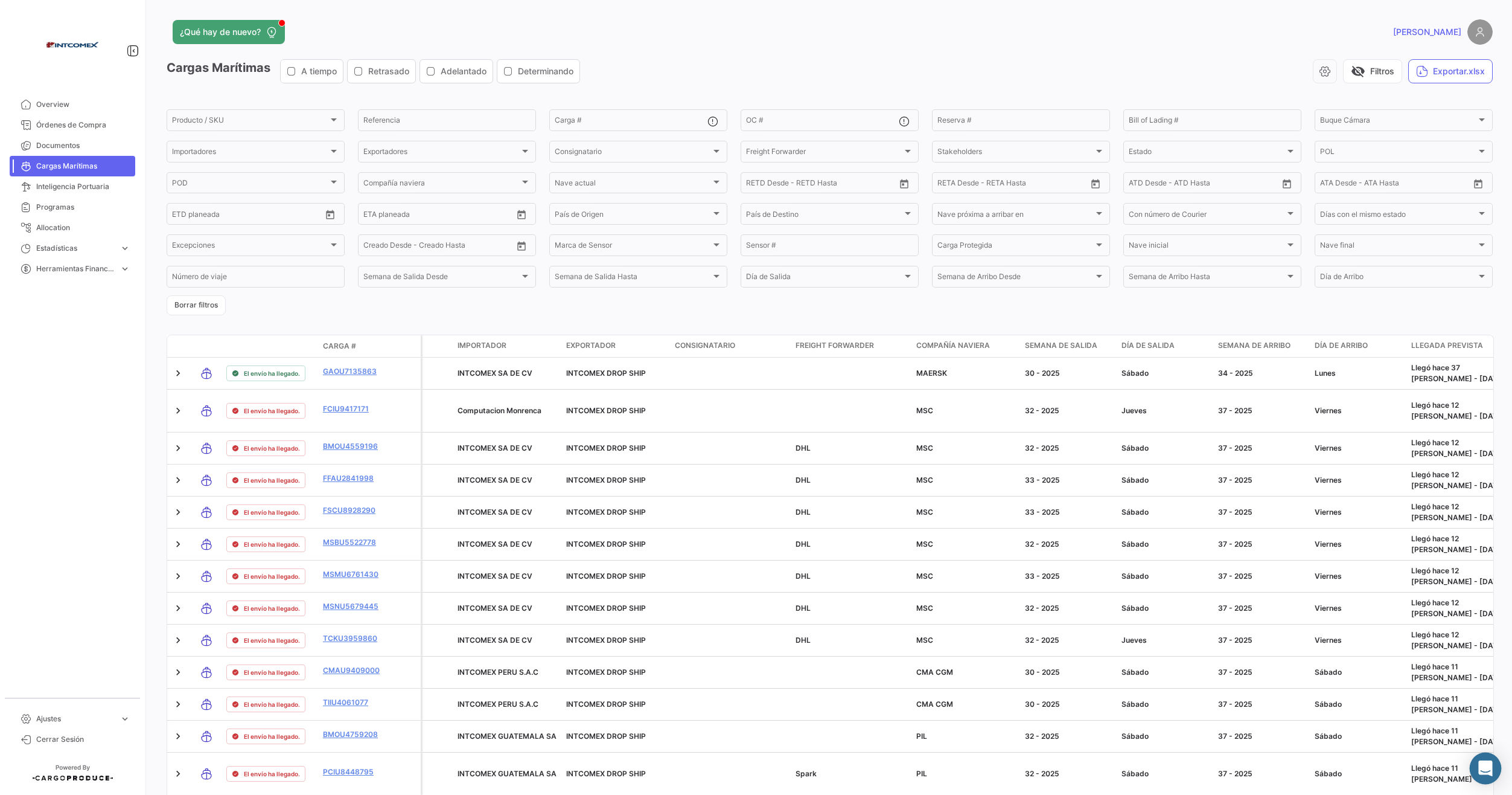
click at [1497, 772] on div "Abrir Intercom Messenger" at bounding box center [1486, 769] width 32 height 32
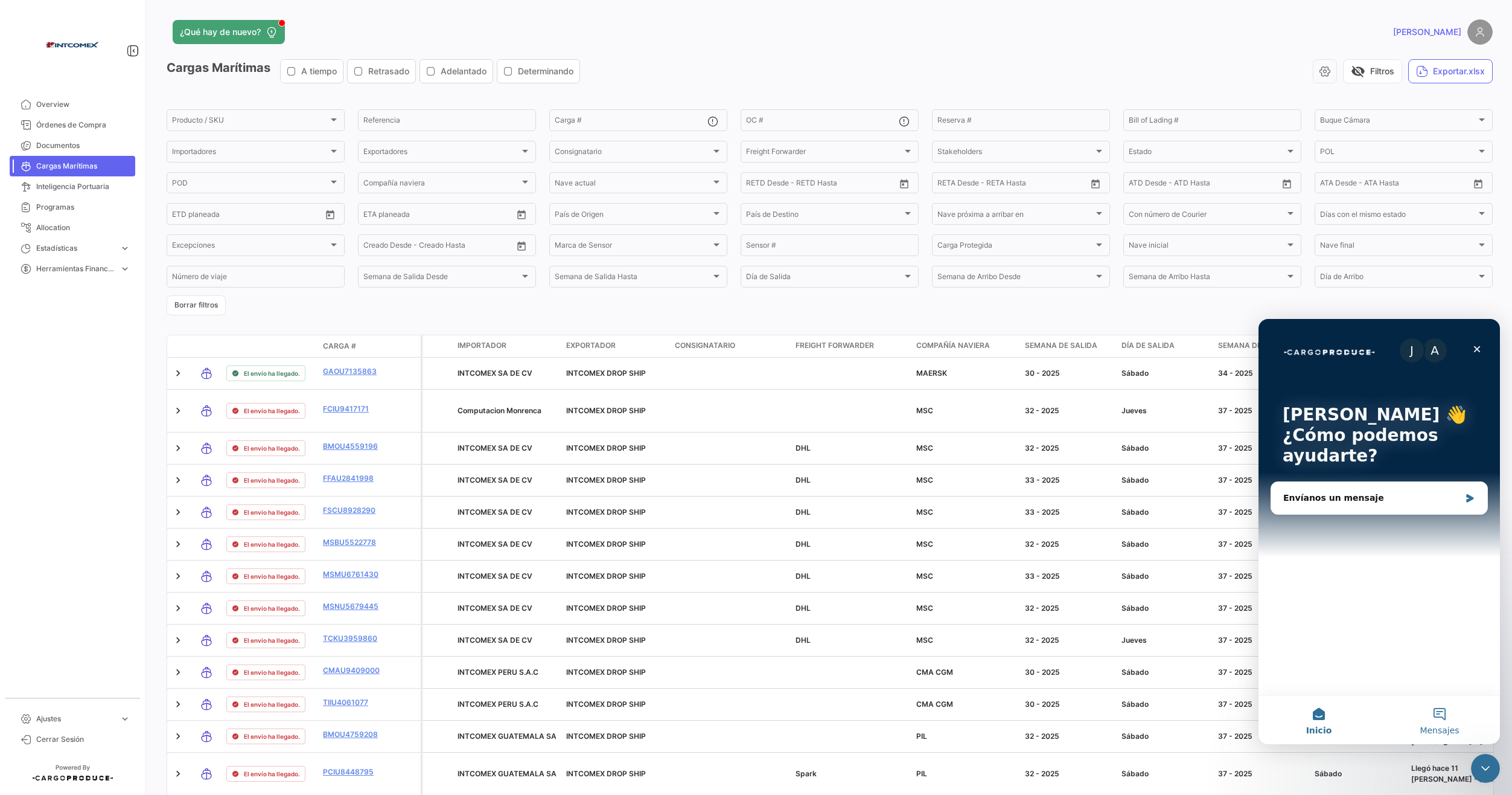
click at [1440, 717] on button "Mensajes" at bounding box center [1440, 720] width 121 height 48
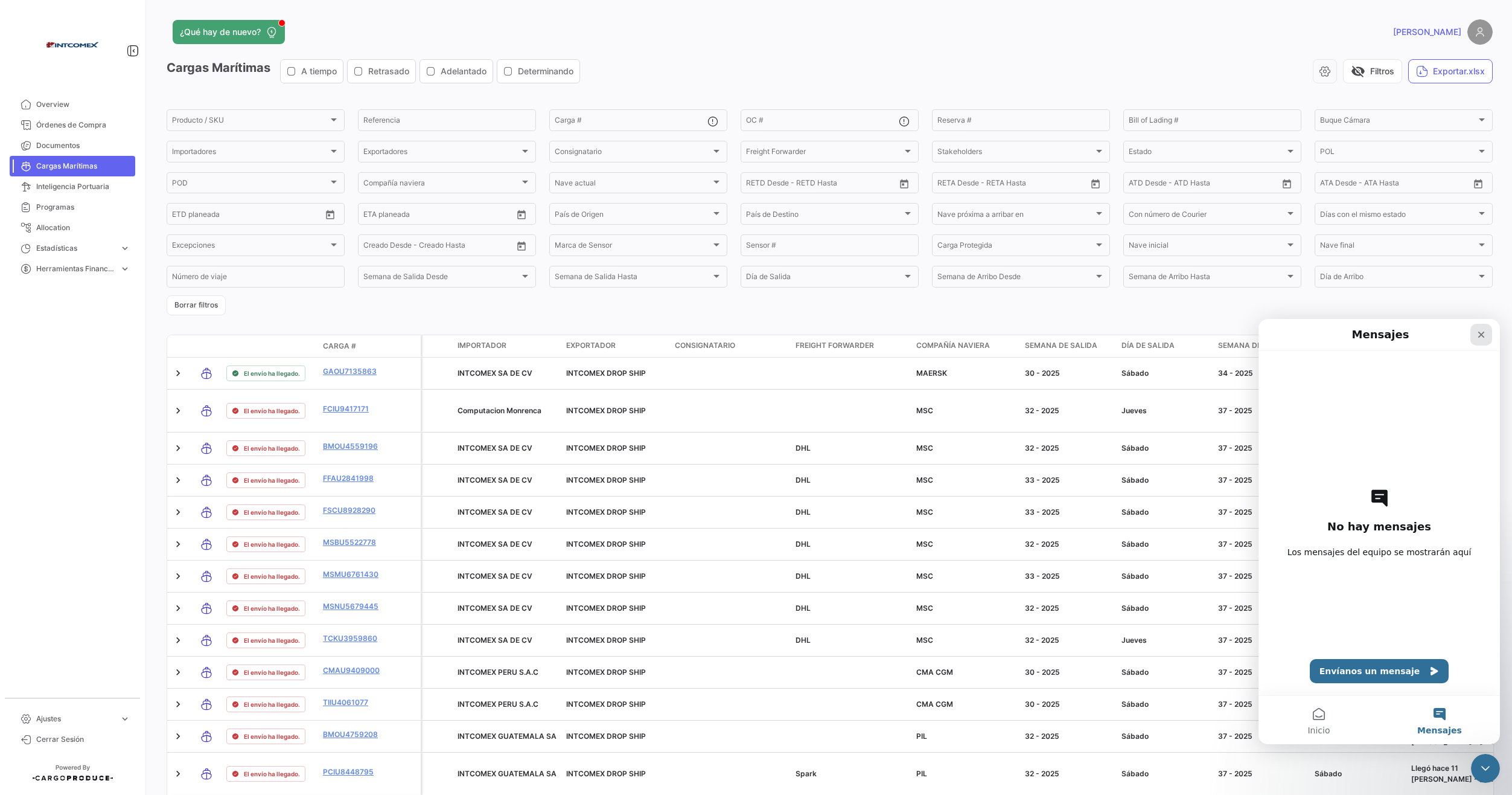
click at [1482, 336] on icon "Cerrar" at bounding box center [1481, 335] width 7 height 7
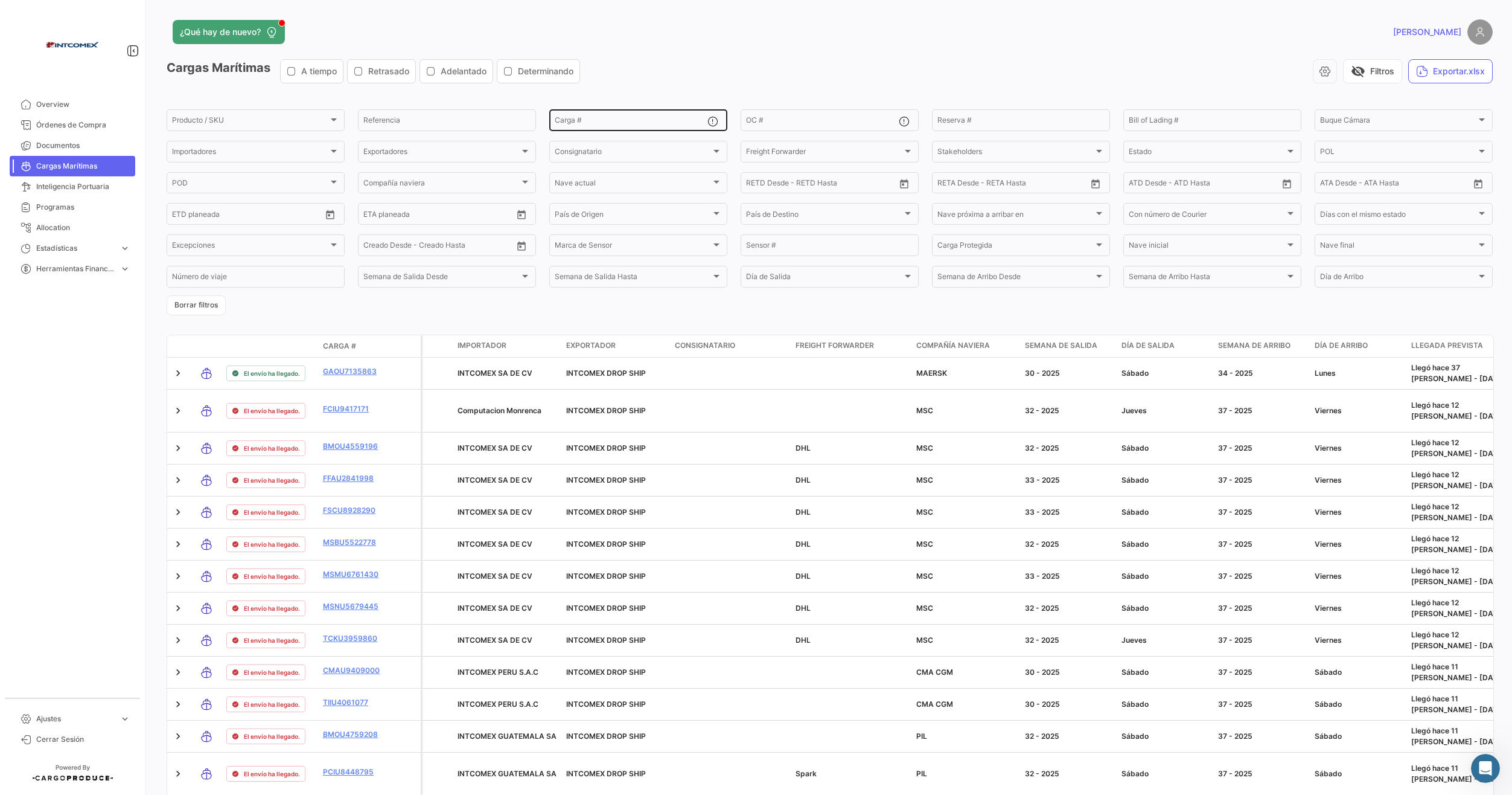
click at [598, 113] on div "Carga #" at bounding box center [631, 119] width 153 height 23
click at [62, 124] on span "Órdenes de Compra" at bounding box center [83, 125] width 94 height 11
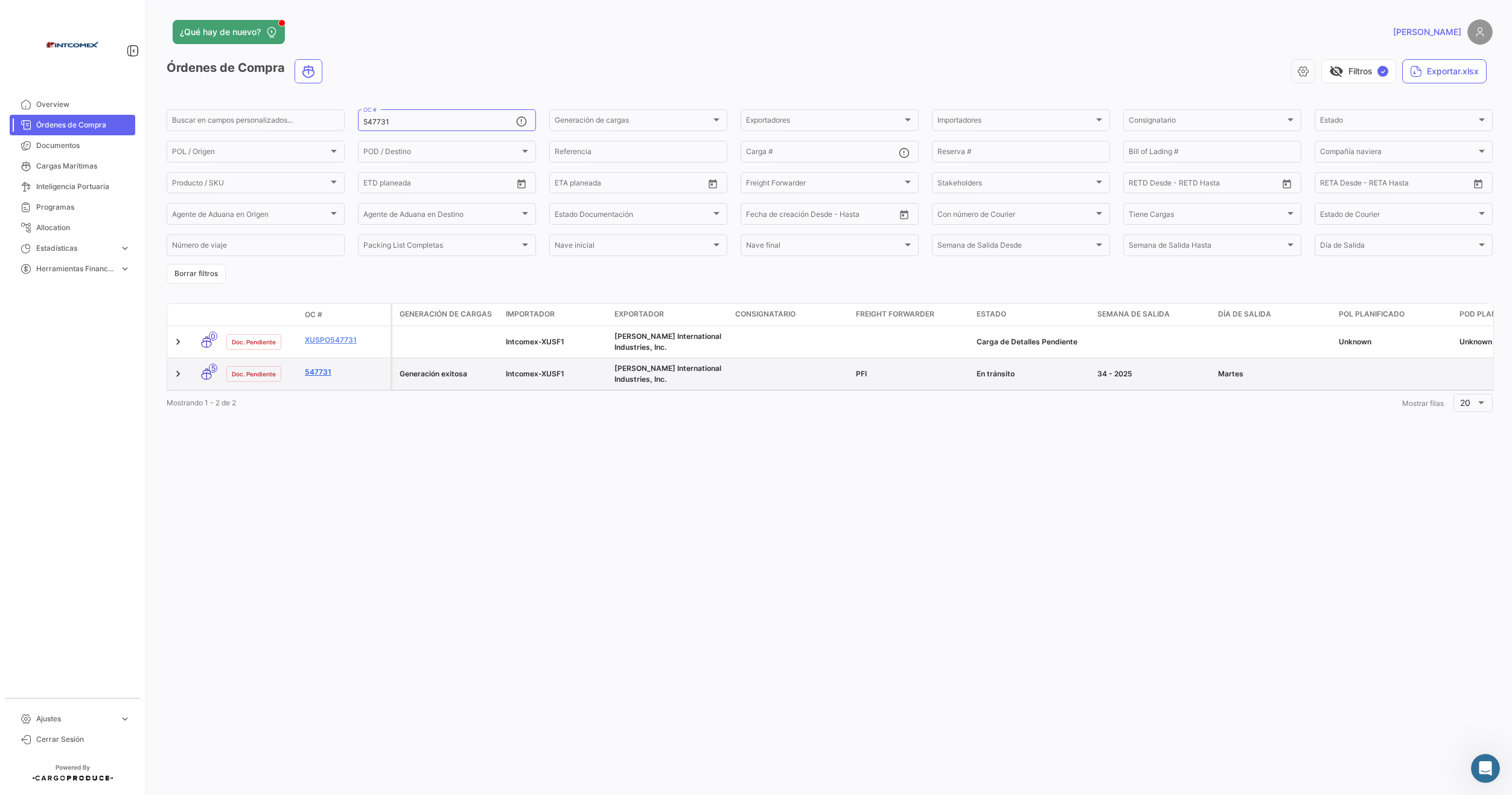
click at [380, 375] on link "547731" at bounding box center [346, 372] width 81 height 11
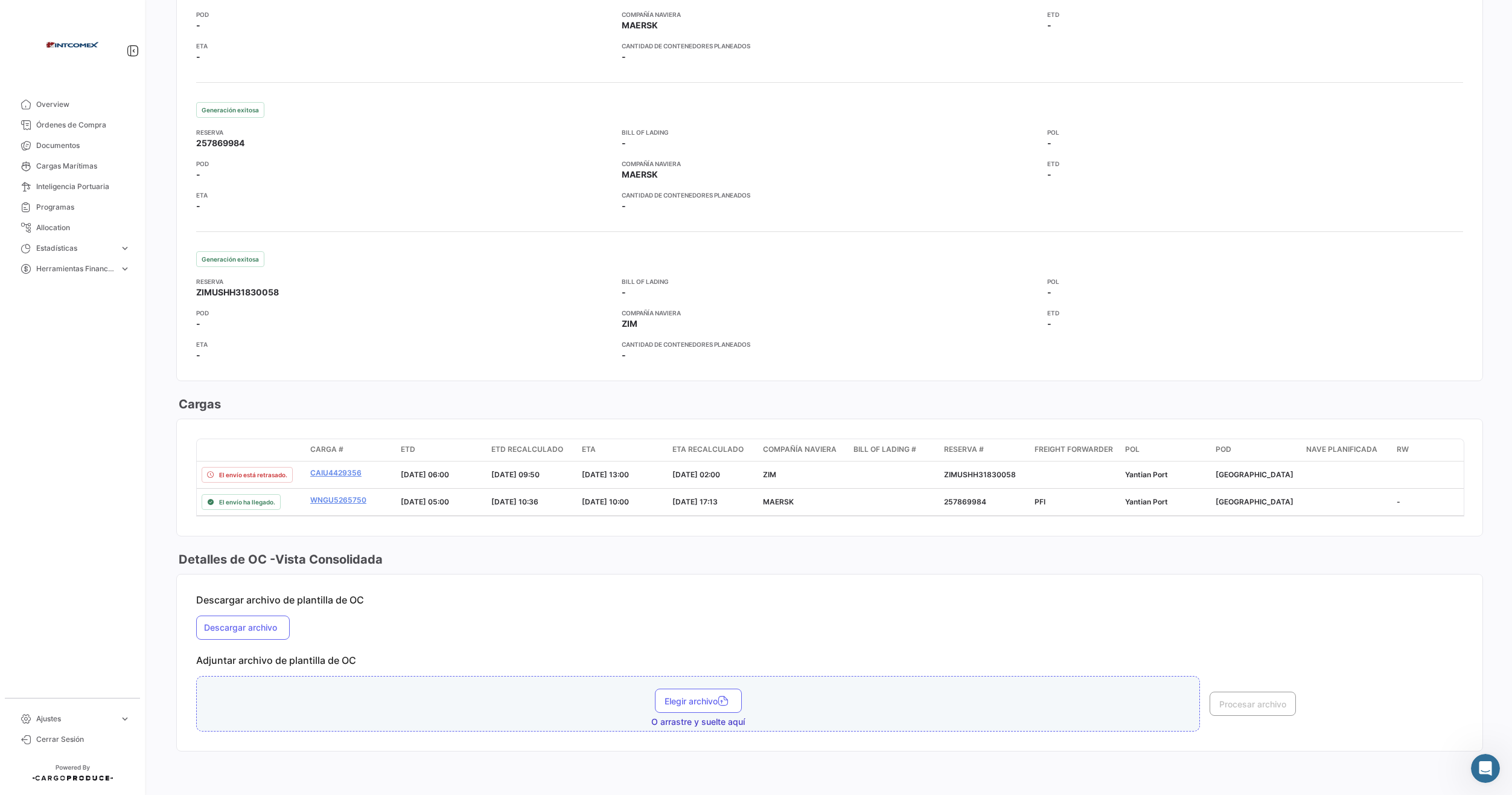
scroll to position [1493, 0]
click at [988, 470] on div "ZIMUSHH31830058" at bounding box center [985, 475] width 81 height 11
drag, startPoint x: 988, startPoint y: 467, endPoint x: 967, endPoint y: 491, distance: 31.9
click at [967, 496] on div "257869984" at bounding box center [985, 502] width 81 height 11
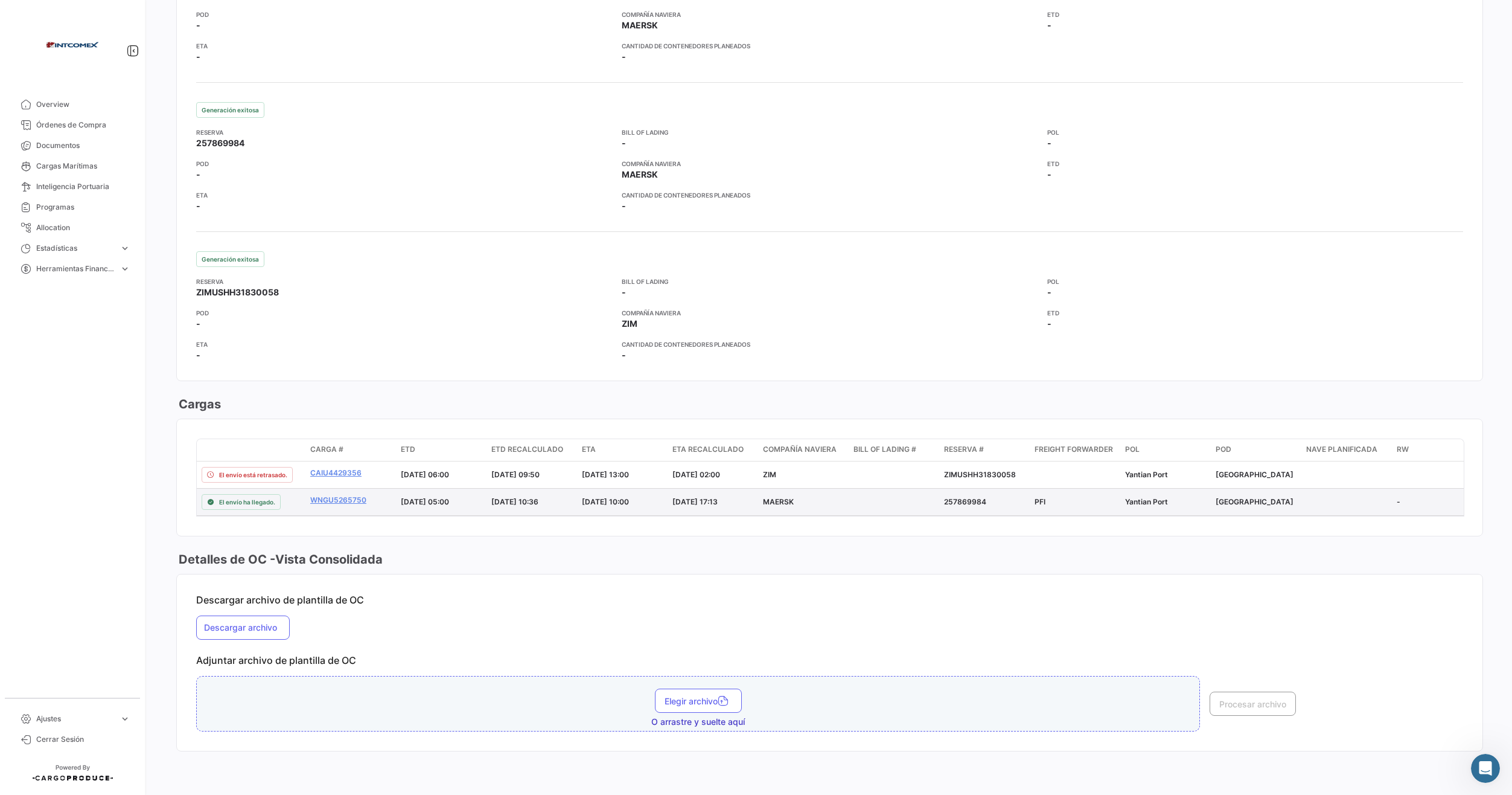
click at [967, 496] on div "257869984" at bounding box center [985, 502] width 81 height 11
click at [327, 495] on link "WNGU5265750" at bounding box center [350, 500] width 81 height 11
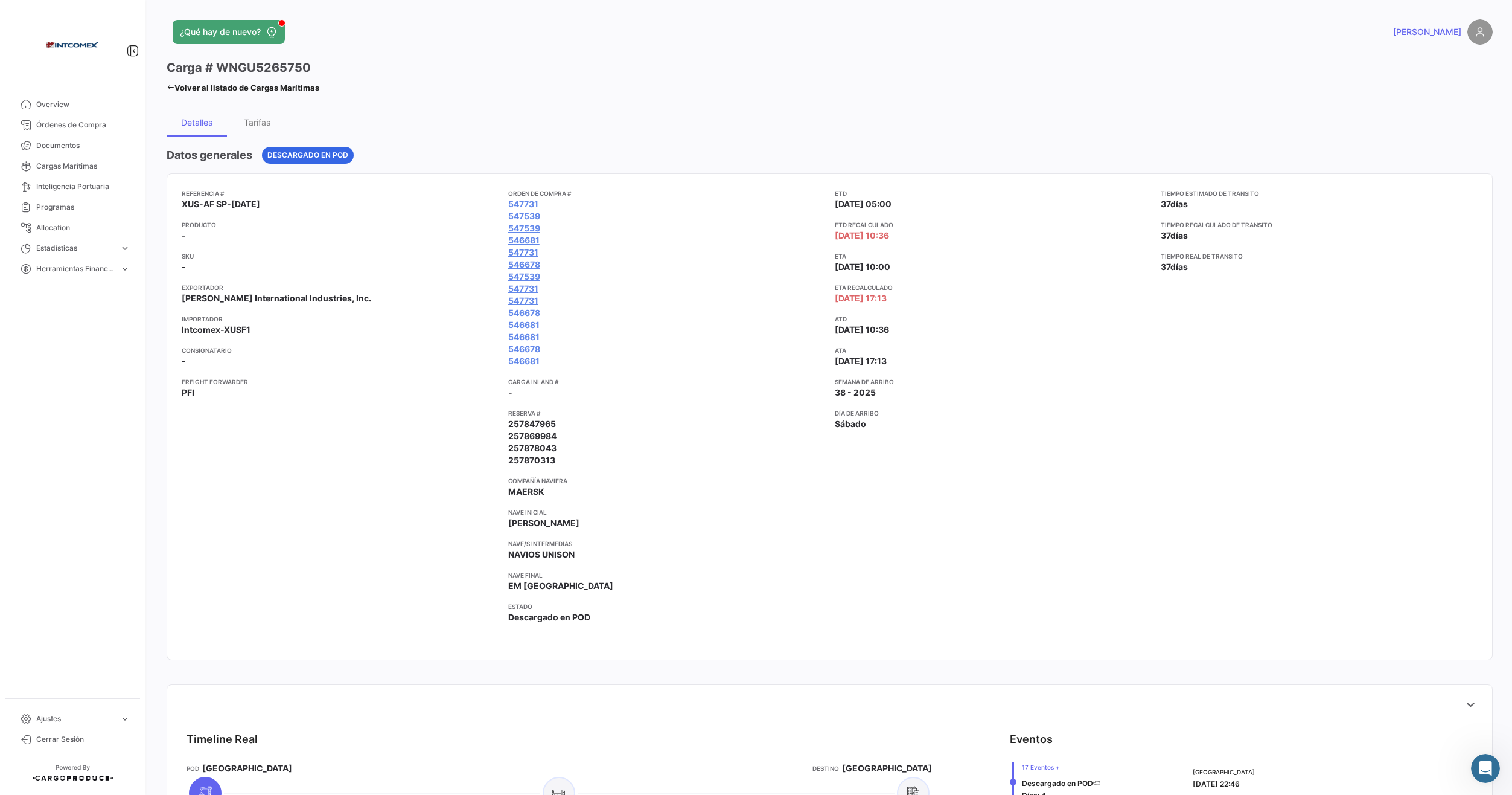
drag, startPoint x: 575, startPoint y: 454, endPoint x: 507, endPoint y: 427, distance: 73.2
click at [508, 427] on ul "257847965 257869984 257878043 257870313" at bounding box center [667, 442] width 317 height 48
click at [796, 483] on app-card-info-title "Compañía naviera" at bounding box center [667, 481] width 317 height 10
click at [173, 83] on link "Volver al listado de Cargas Marítimas" at bounding box center [243, 88] width 153 height 17
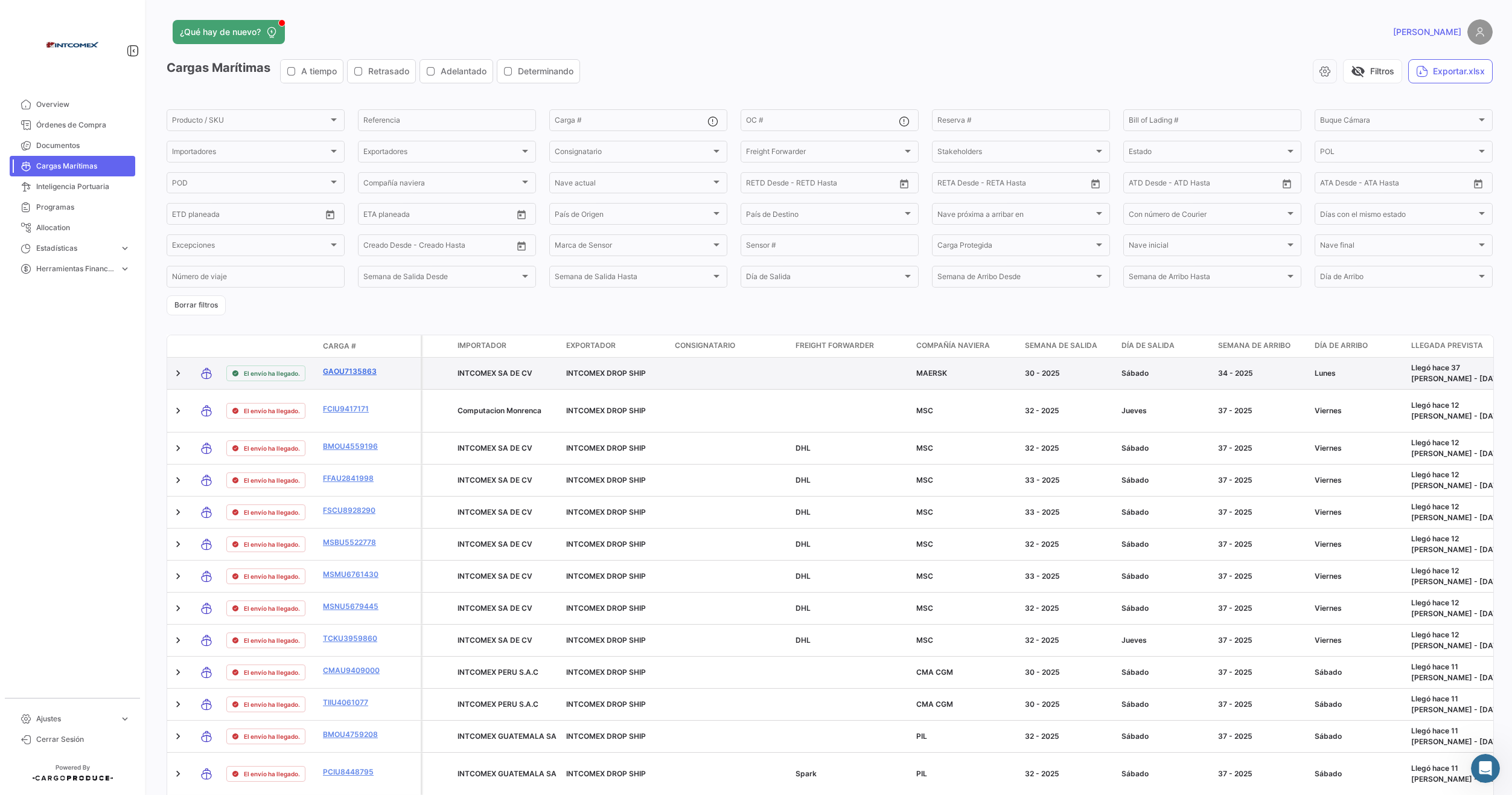
click at [344, 374] on link "GAOU7135863" at bounding box center [354, 371] width 62 height 11
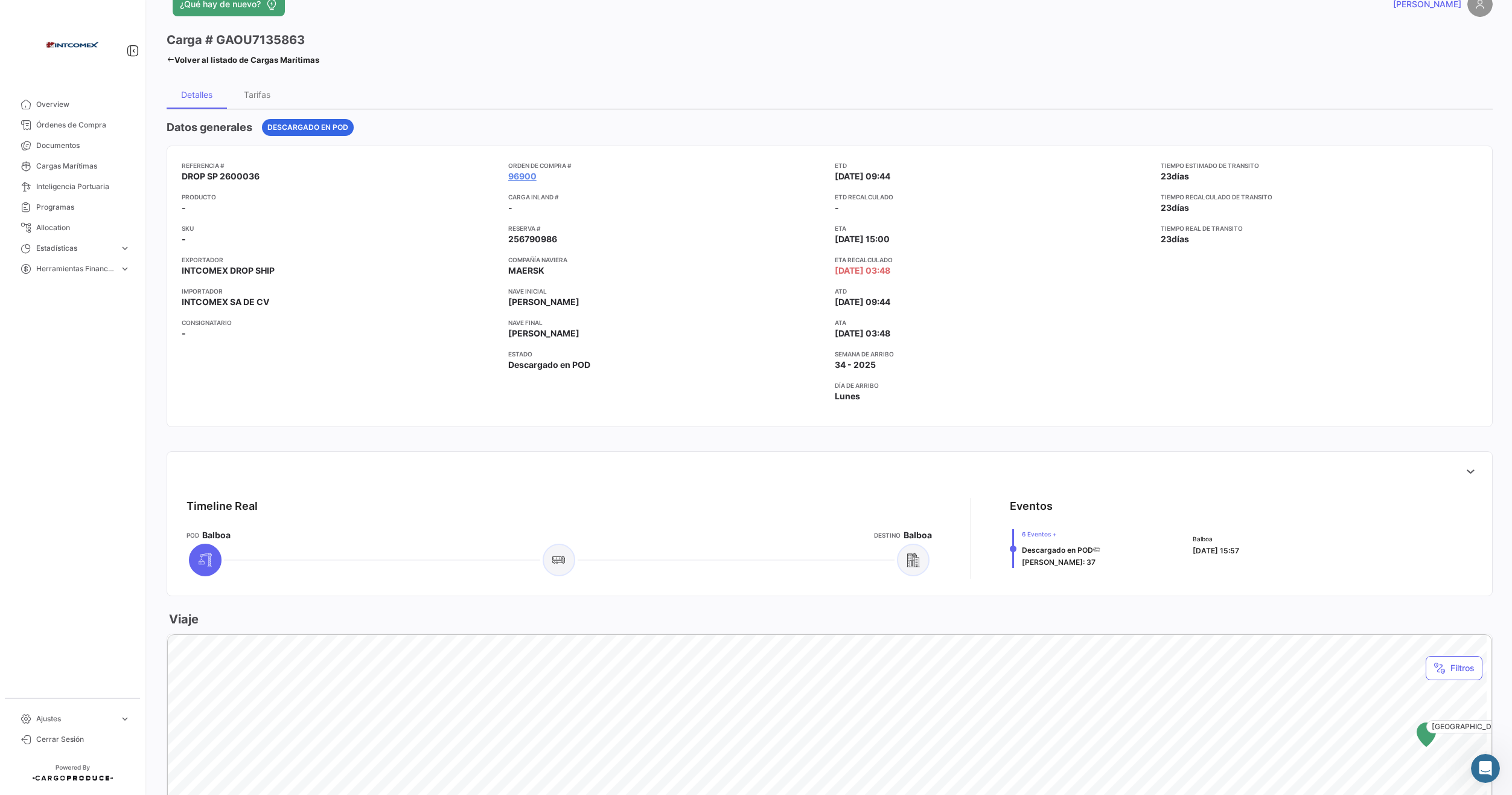
scroll to position [25, 0]
click at [80, 108] on span "Overview" at bounding box center [83, 105] width 94 height 11
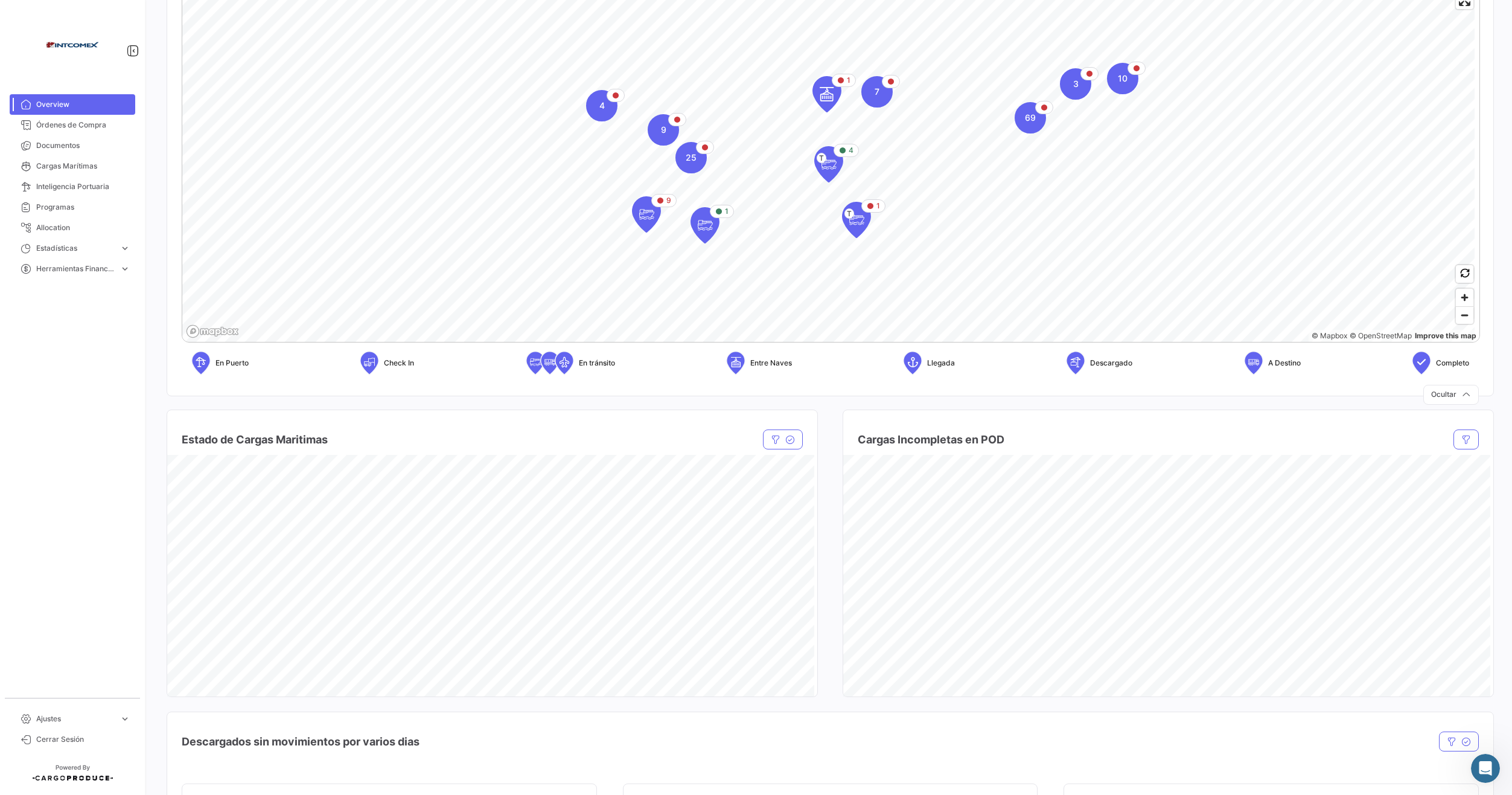
scroll to position [302, 0]
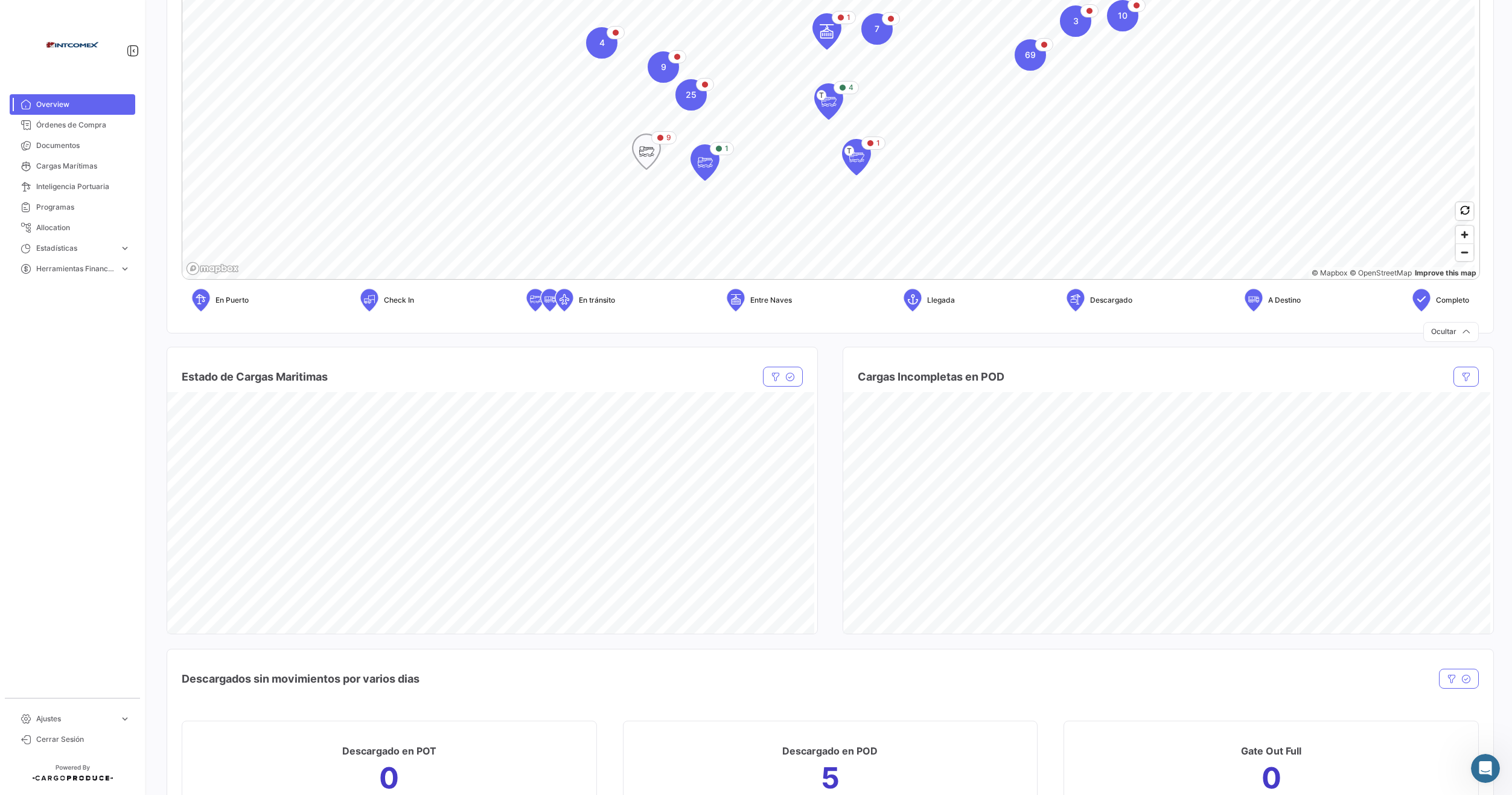
click at [643, 157] on icon "Map marker" at bounding box center [647, 151] width 17 height 25
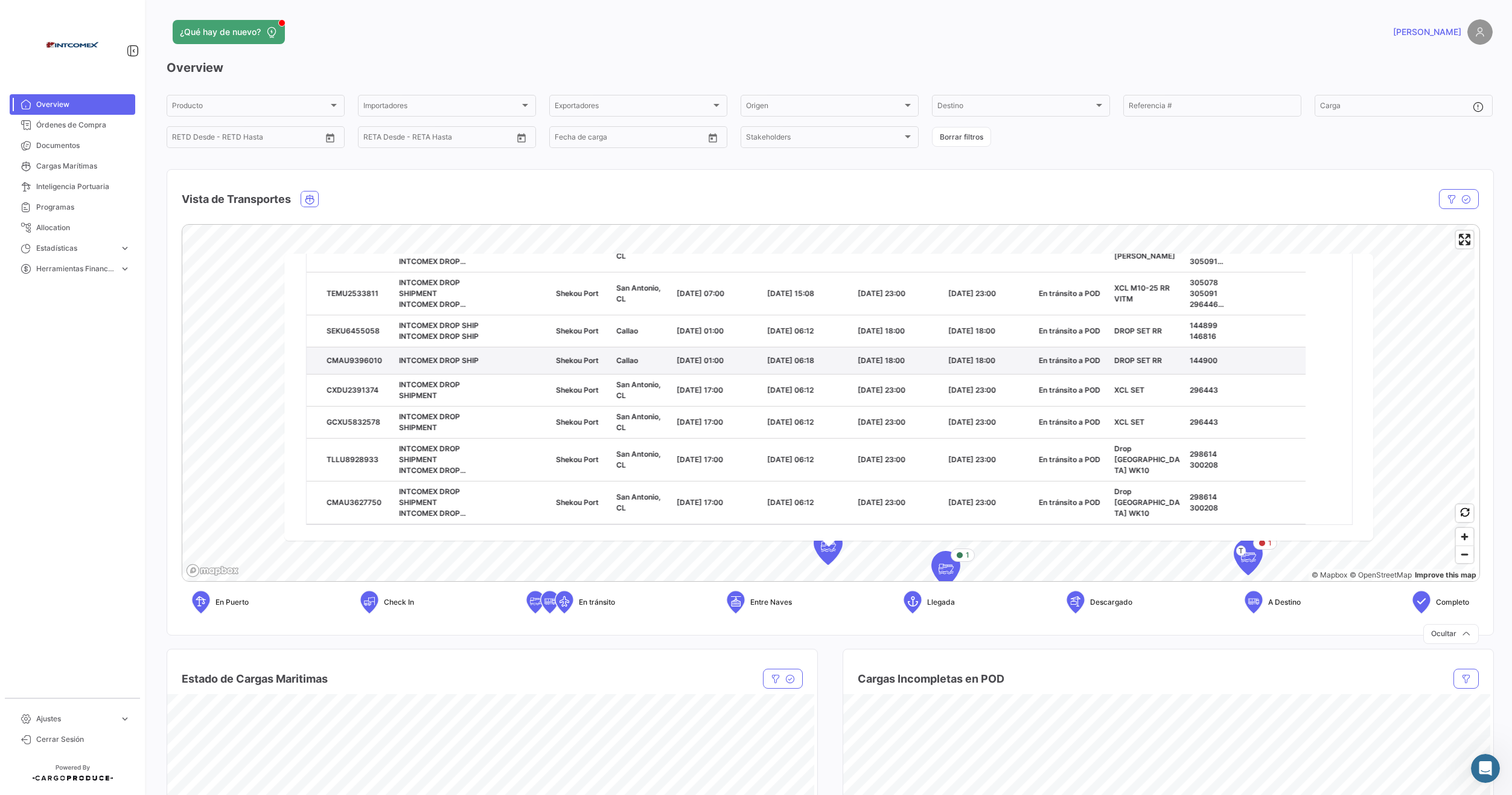
scroll to position [206, 0]
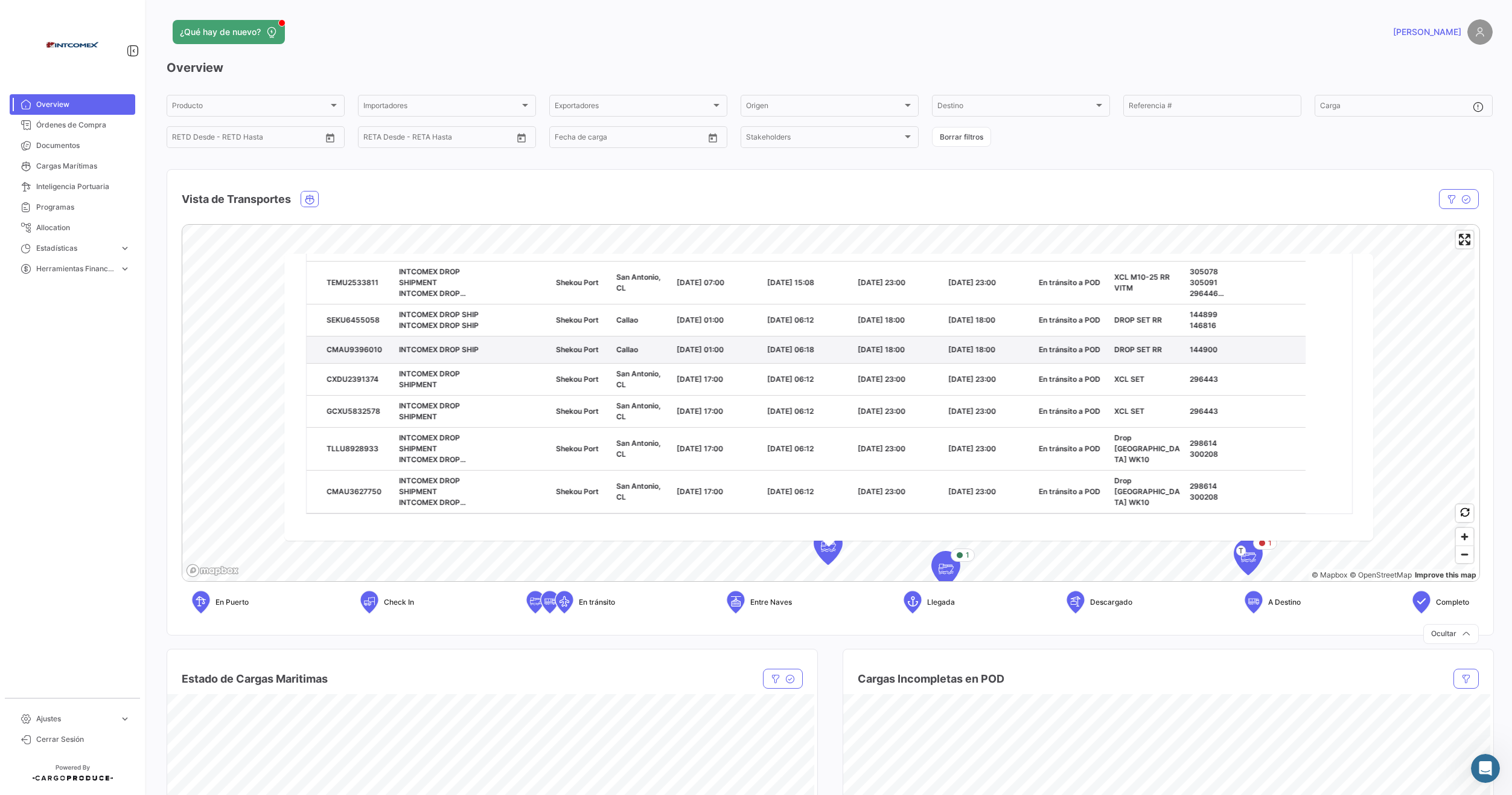
click at [373, 349] on div "CMAU9396010" at bounding box center [358, 349] width 62 height 11
click at [584, 355] on datatable-body-cell "Shekou Port" at bounding box center [581, 349] width 61 height 26
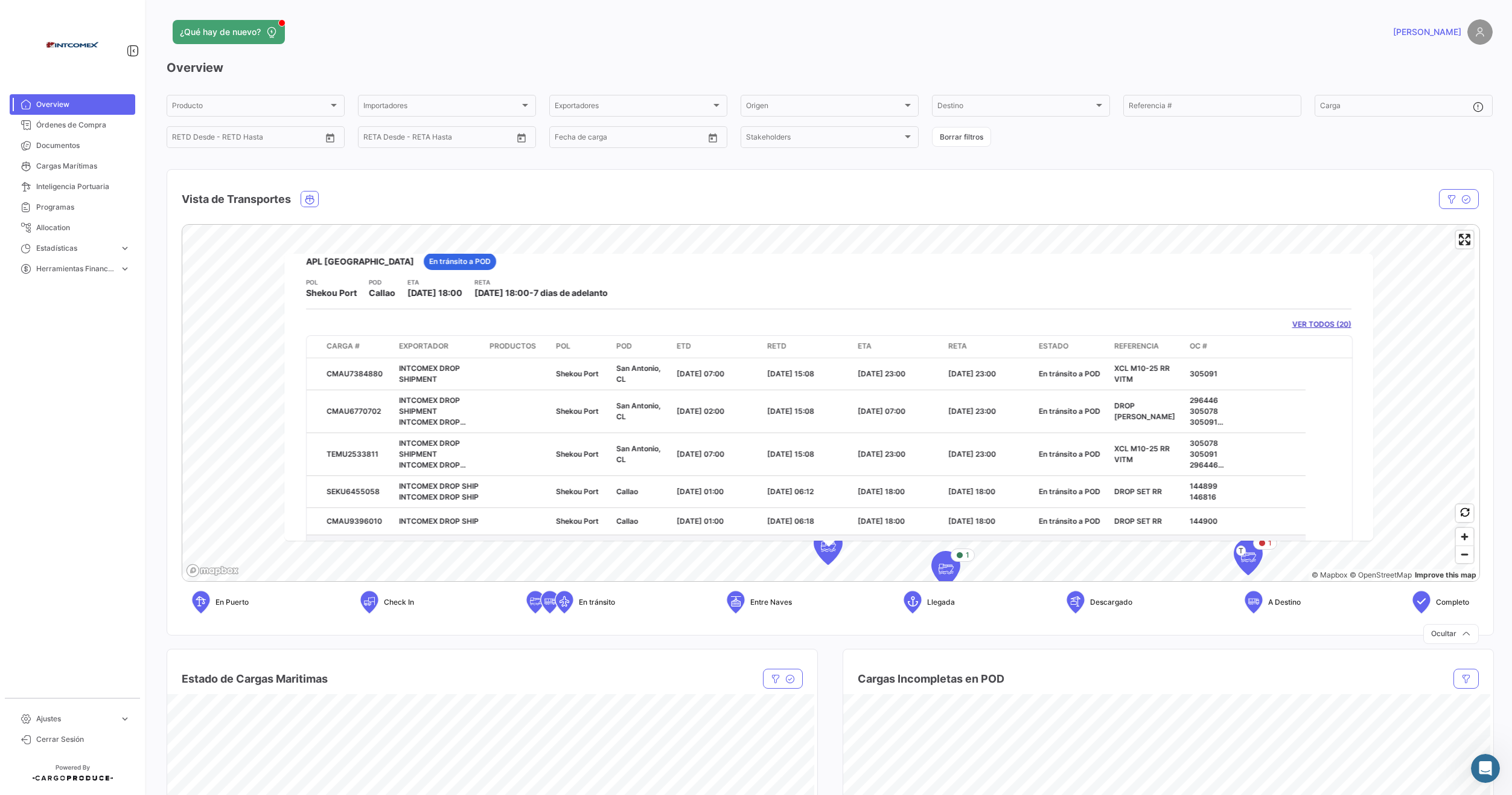
scroll to position [25, 0]
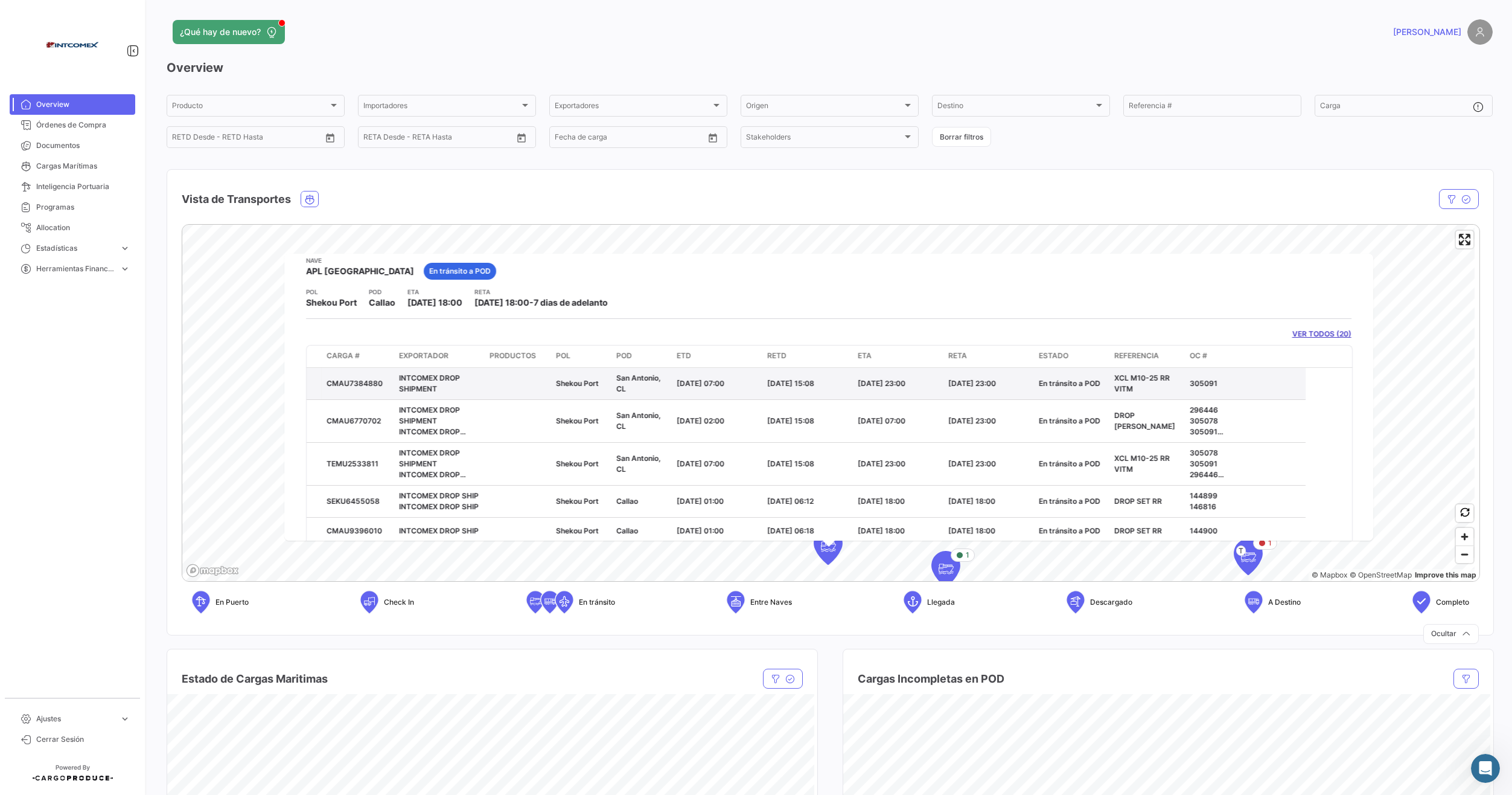
click at [1175, 387] on div "XCL M10-25 RR VITM" at bounding box center [1147, 382] width 66 height 21
click at [1307, 333] on link "VER TODOS (20)" at bounding box center [1322, 334] width 59 height 11
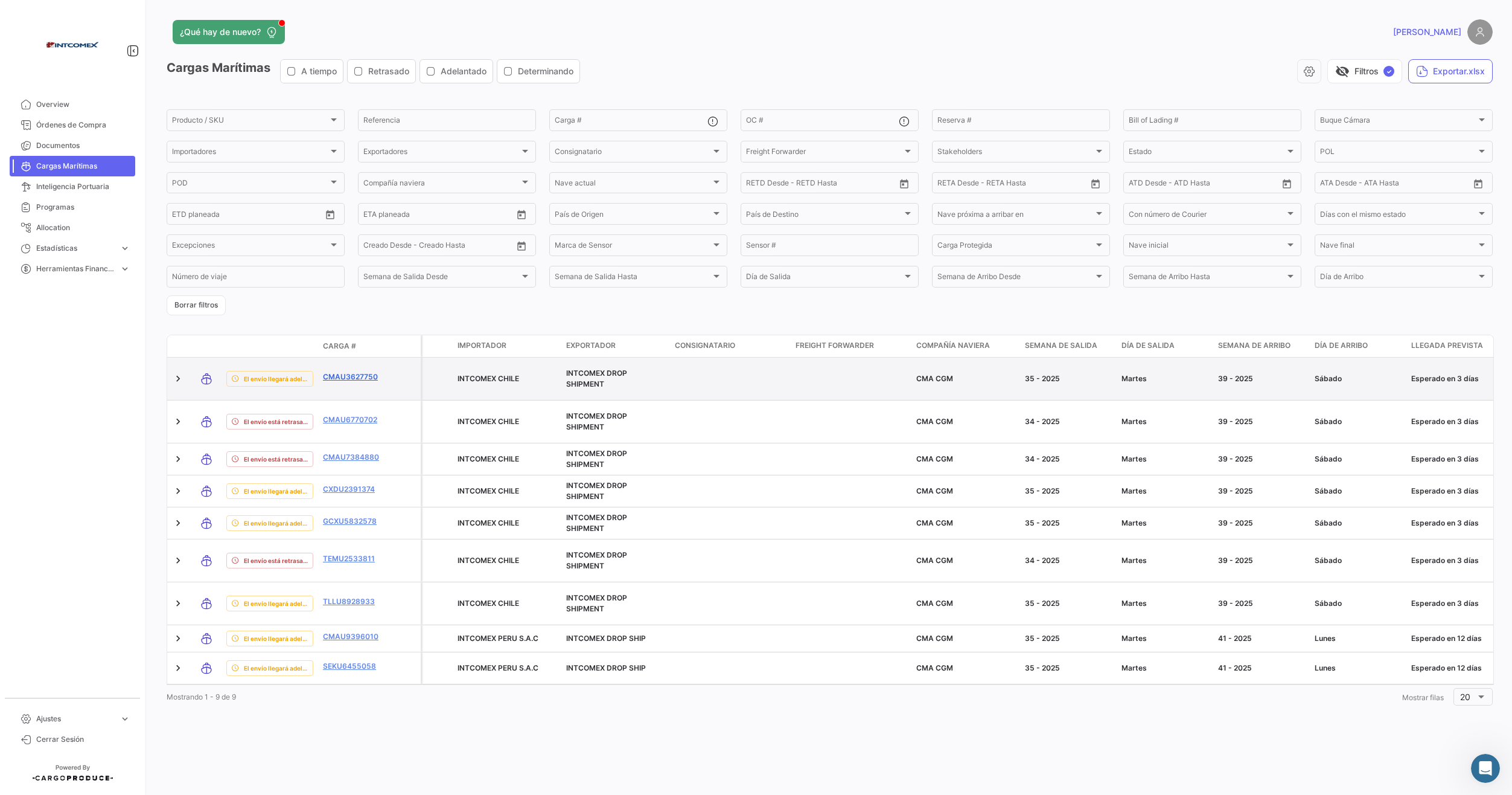
click at [345, 375] on link "CMAU3627750" at bounding box center [354, 377] width 62 height 11
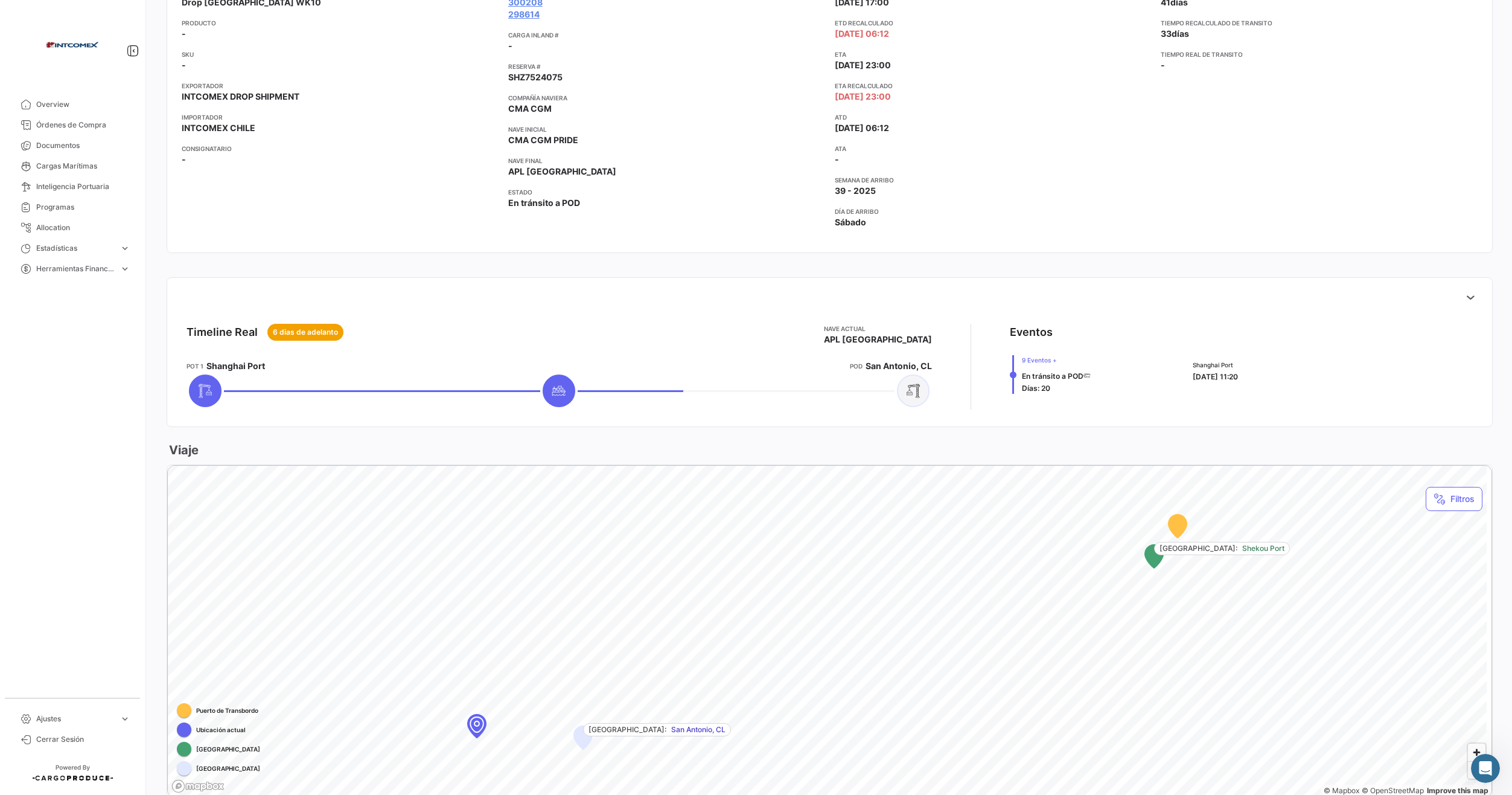
scroll to position [302, 0]
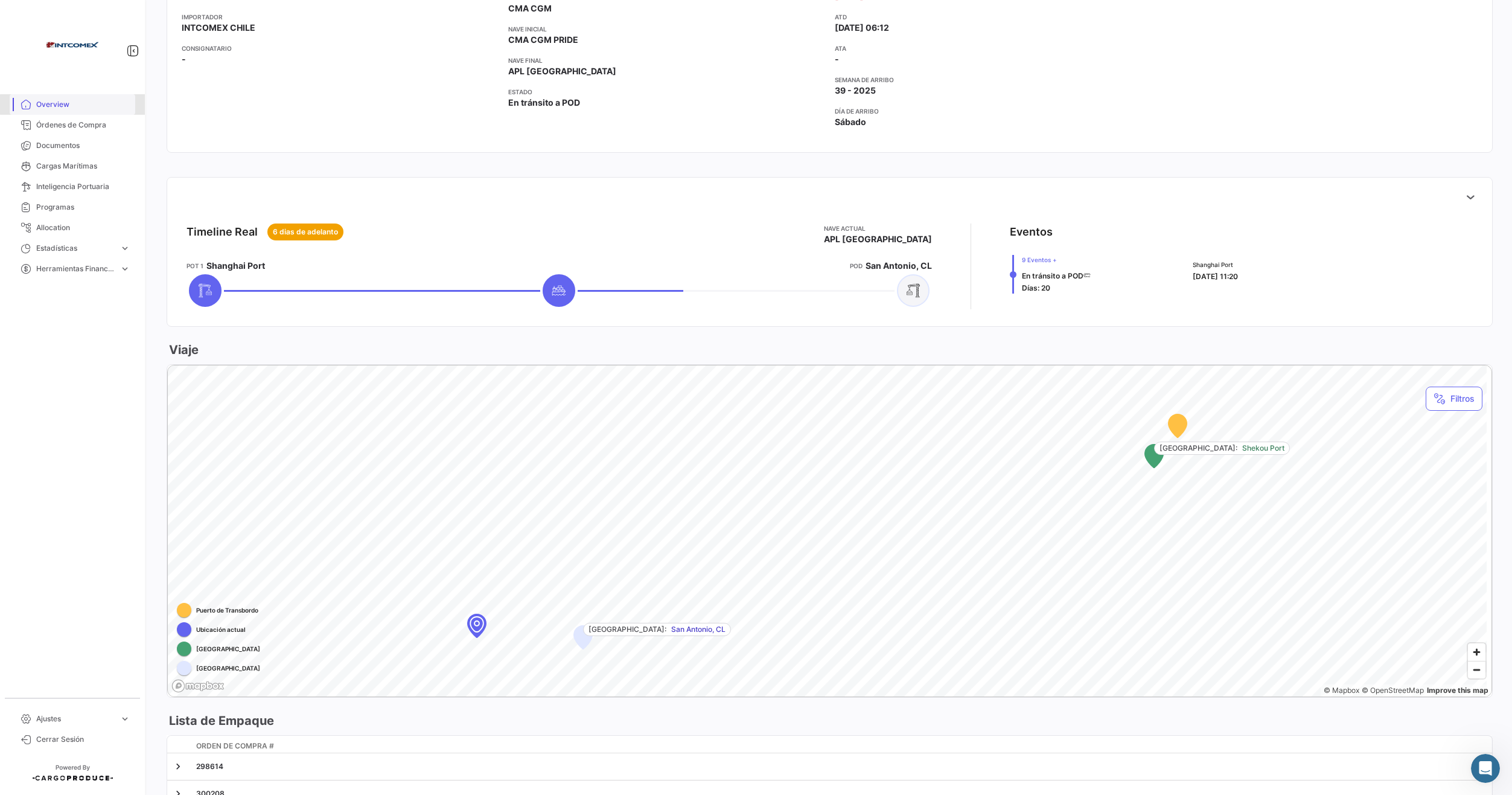
click at [78, 104] on span "Overview" at bounding box center [83, 105] width 94 height 11
